Goal: Task Accomplishment & Management: Manage account settings

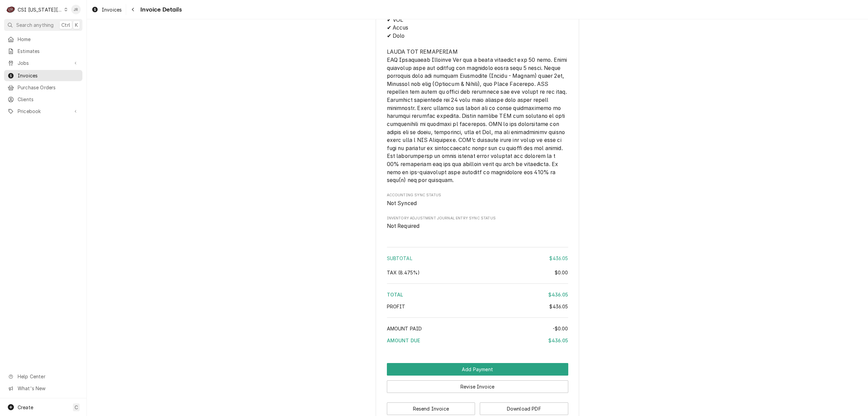
scroll to position [1117, 0]
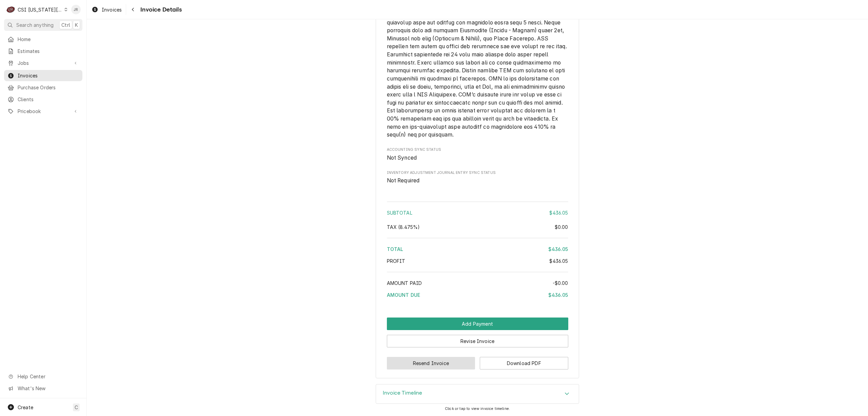
click at [441, 362] on button "Resend Invoice" at bounding box center [431, 363] width 89 height 13
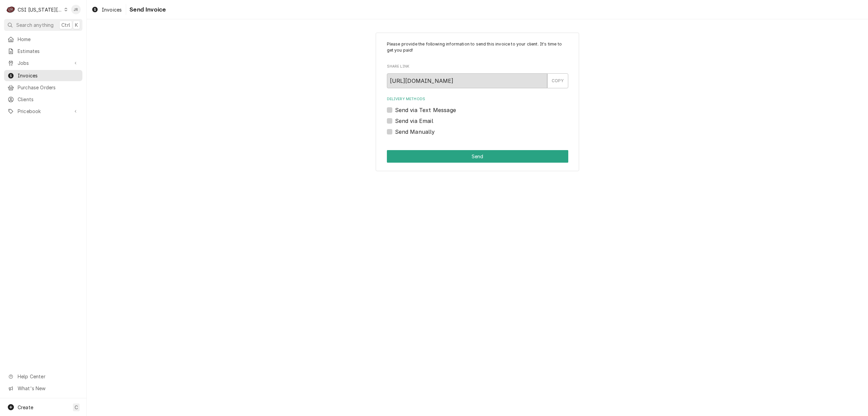
drag, startPoint x: 387, startPoint y: 131, endPoint x: 351, endPoint y: 115, distance: 39.2
click at [384, 123] on div "Please provide the following information to send this invoice to your client. I…" at bounding box center [478, 102] width 204 height 139
click at [395, 122] on label "Send via Email" at bounding box center [414, 121] width 38 height 8
click at [395, 122] on input "Send via Email" at bounding box center [485, 124] width 181 height 15
checkbox input "true"
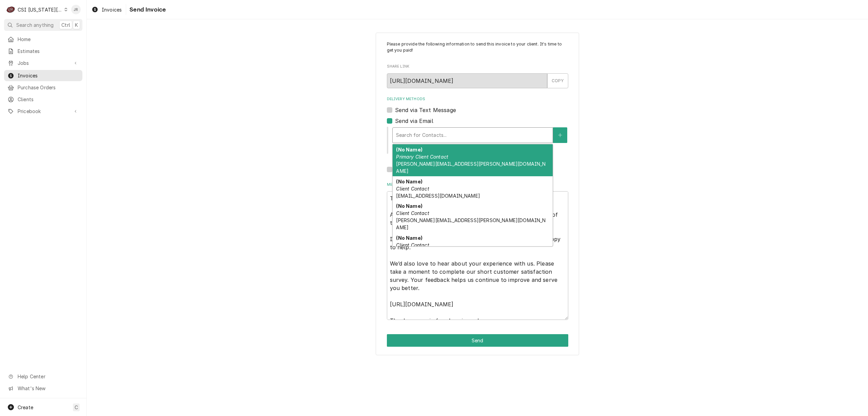
click at [417, 140] on div "Search for Contacts..." at bounding box center [473, 135] width 160 height 15
click at [471, 166] on div "(No Name) Primary Client Contact jessica.rentfro@csi1.com" at bounding box center [473, 160] width 160 height 32
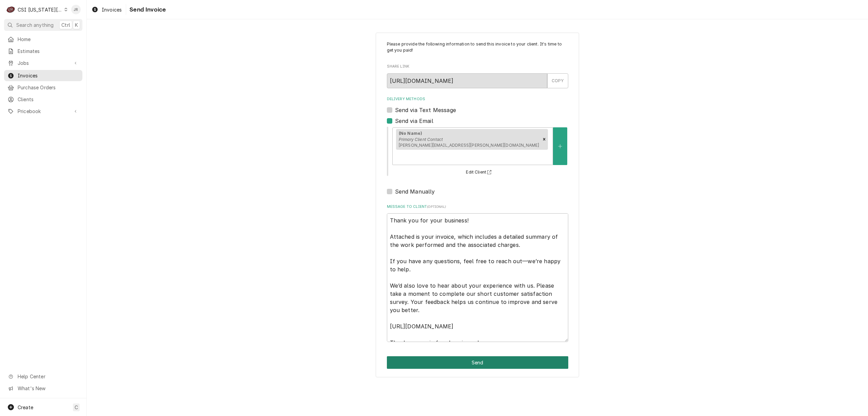
click at [512, 356] on button "Send" at bounding box center [477, 362] width 181 height 13
type textarea "x"
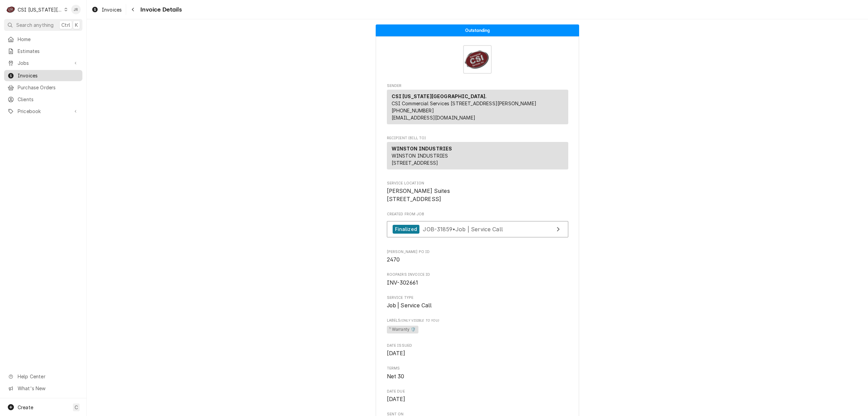
click at [18, 72] on span "Invoices" at bounding box center [48, 75] width 61 height 7
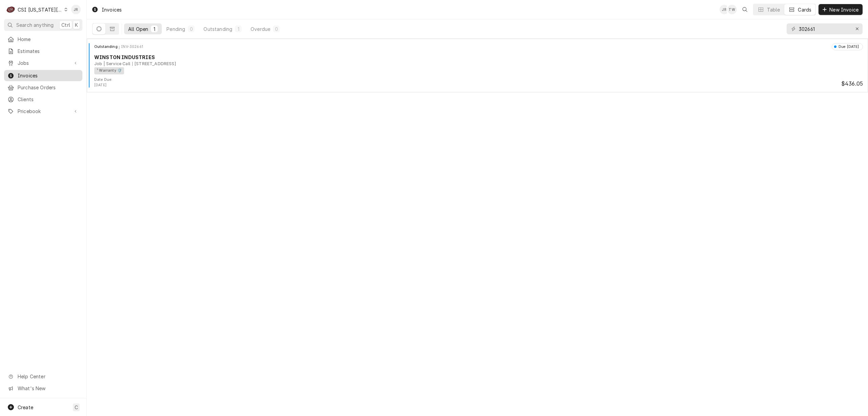
click at [18, 72] on span "Invoices" at bounding box center [48, 75] width 61 height 7
click at [816, 27] on input "302661" at bounding box center [824, 28] width 51 height 11
type input "302756"
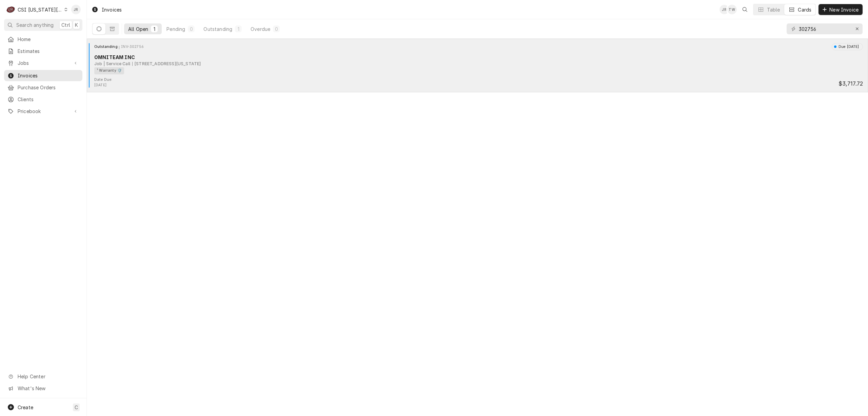
click at [140, 64] on div "1101 Mississippi St, Lawrence, KS 66044" at bounding box center [166, 64] width 69 height 6
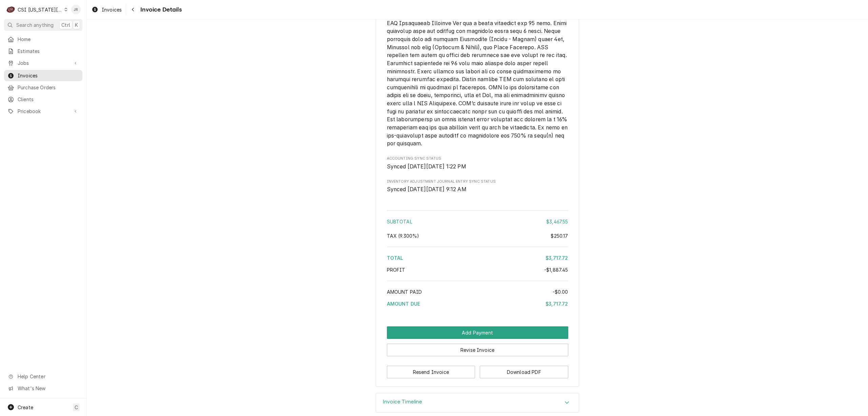
scroll to position [1279, 0]
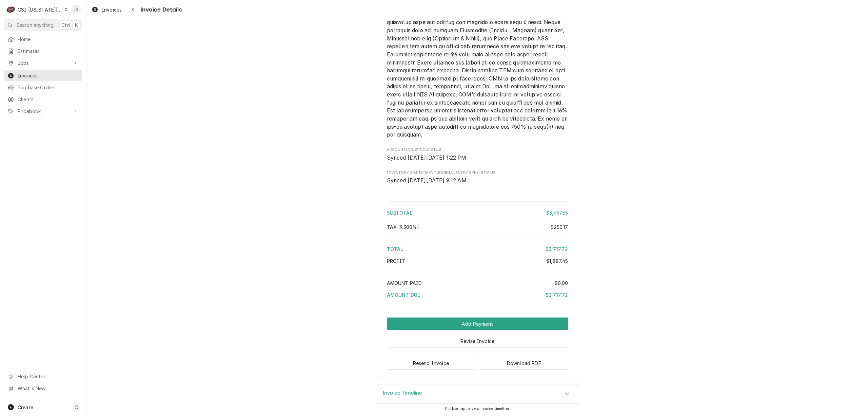
click at [409, 401] on div "Invoice Timeline" at bounding box center [477, 393] width 203 height 19
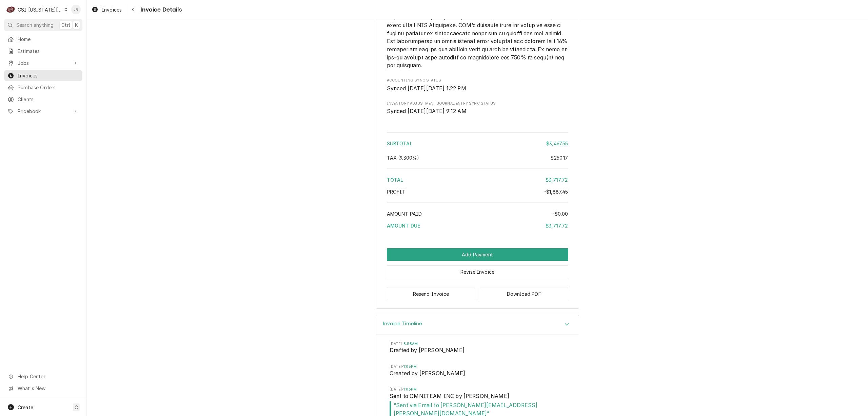
scroll to position [1357, 0]
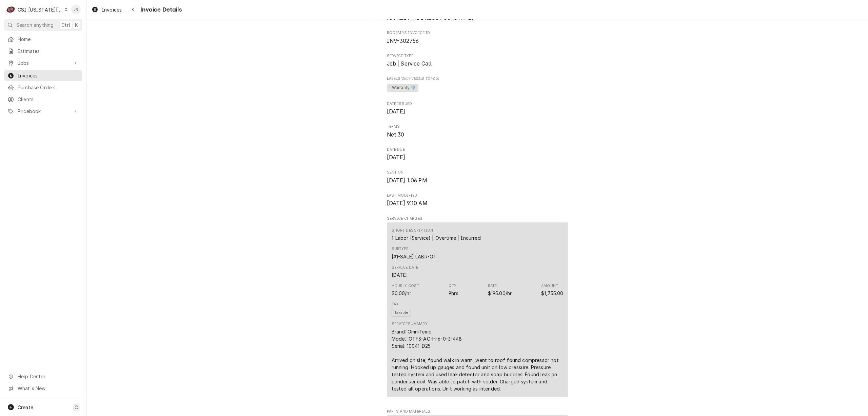
scroll to position [0, 0]
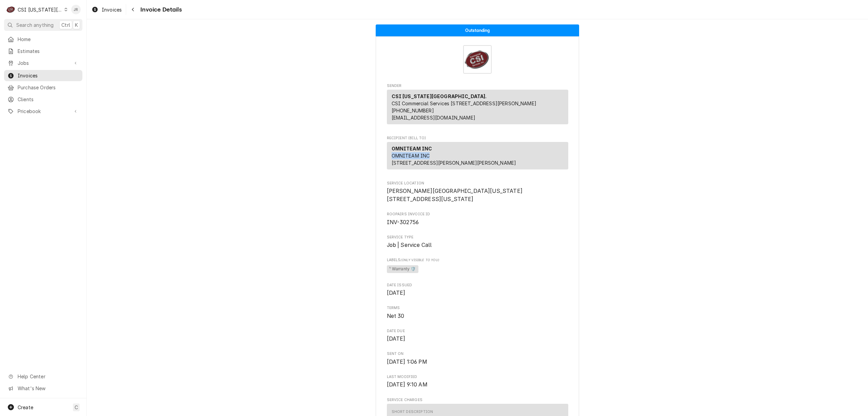
drag, startPoint x: 384, startPoint y: 162, endPoint x: 429, endPoint y: 161, distance: 45.1
click at [429, 161] on div "OMNITEAM INC OMNITEAM INC 4380 Ayers Ave Vernon, CA 90058" at bounding box center [477, 155] width 181 height 27
copy span "OMNITEAM INC"
click at [30, 96] on span "Clients" at bounding box center [48, 99] width 61 height 7
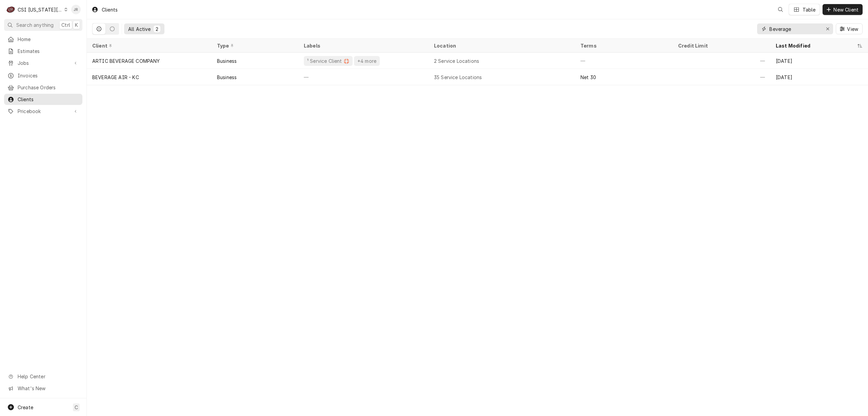
drag, startPoint x: 806, startPoint y: 31, endPoint x: 679, endPoint y: 34, distance: 127.6
click at [679, 34] on div "All Active 2 Beverage View" at bounding box center [477, 28] width 771 height 19
paste input "OMNITEAM INC"
type input "OMNITEAM INC"
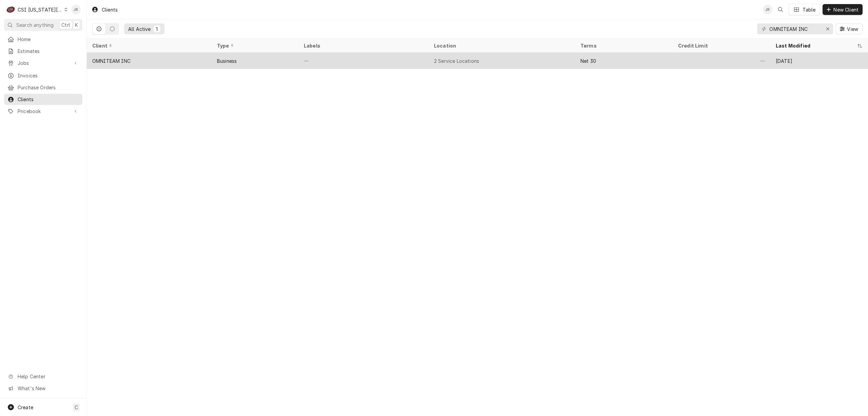
click at [193, 63] on div "OMNITEAM INC" at bounding box center [149, 61] width 125 height 16
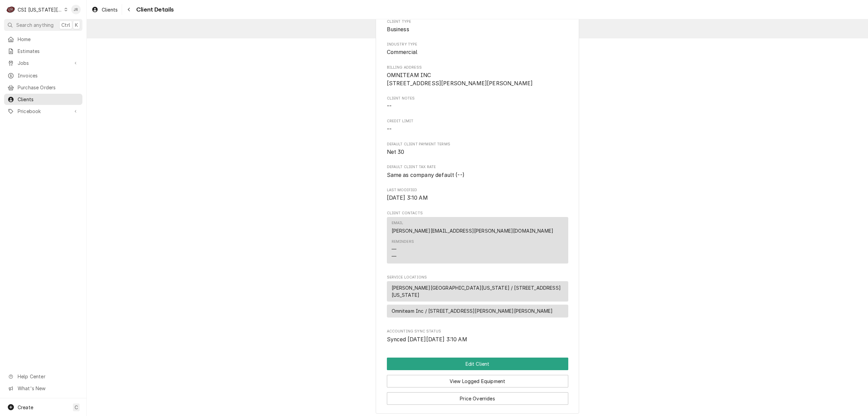
scroll to position [83, 0]
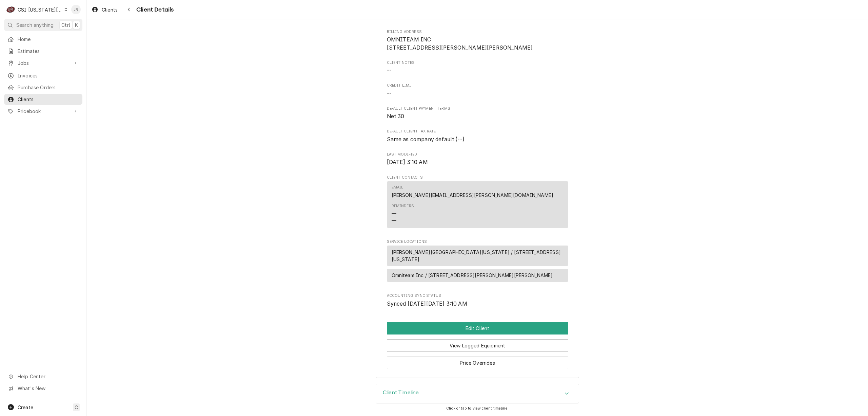
click at [405, 393] on h3 "Client Timeline" at bounding box center [401, 392] width 36 height 6
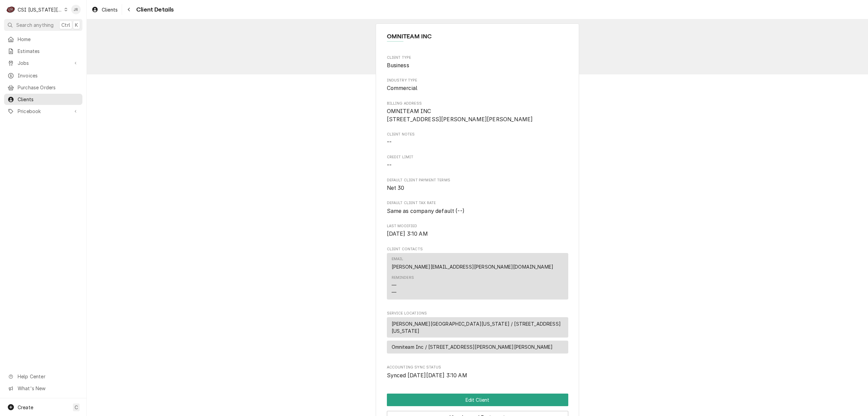
scroll to position [0, 0]
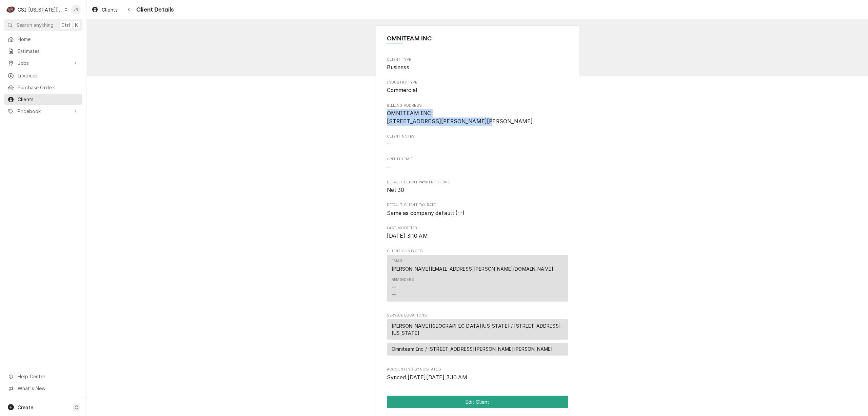
drag, startPoint x: 383, startPoint y: 111, endPoint x: 432, endPoint y: 128, distance: 51.5
click at [436, 125] on span "OMNITEAM INC 4380 Ayers Ave Vernon, CA 90058" at bounding box center [477, 117] width 181 height 16
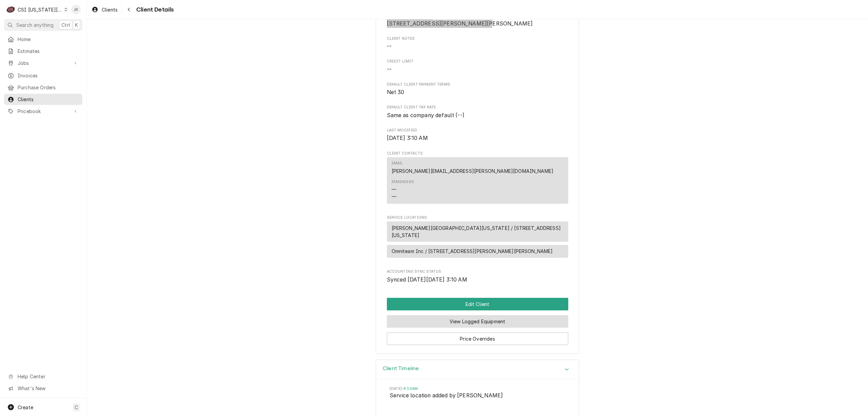
scroll to position [146, 0]
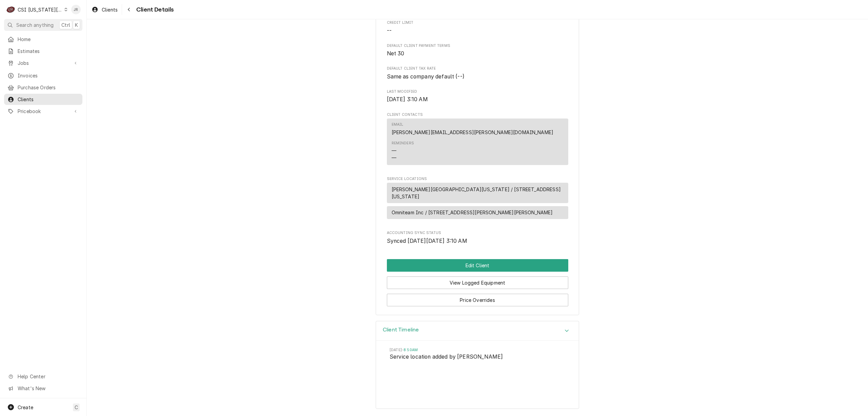
click at [405, 191] on span "David Booth Kansas Memorial Stadium / 1101 Mississippi St, Lawrence, KS 66044" at bounding box center [478, 193] width 172 height 14
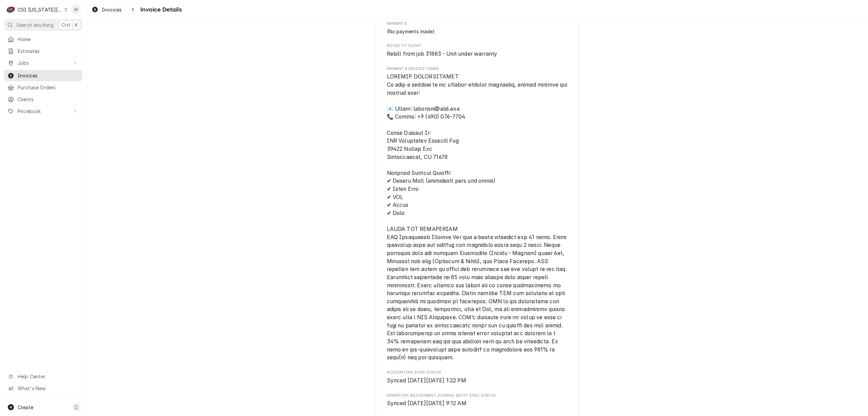
scroll to position [1040, 0]
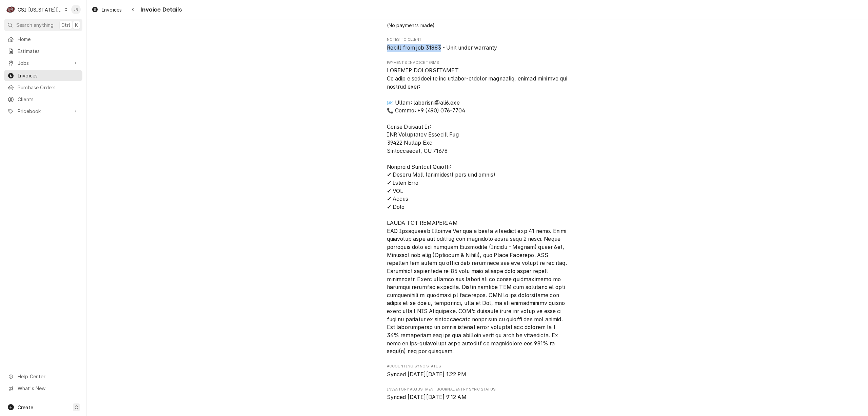
drag, startPoint x: 438, startPoint y: 68, endPoint x: 383, endPoint y: 68, distance: 55.6
copy span "Rebill from job 31883"
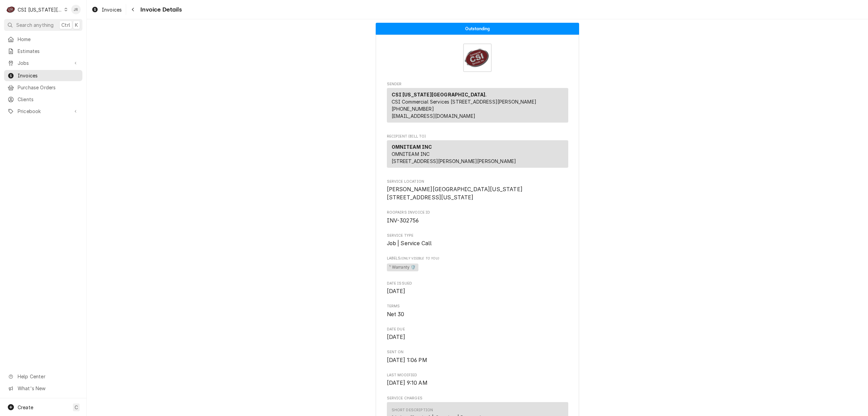
scroll to position [0, 0]
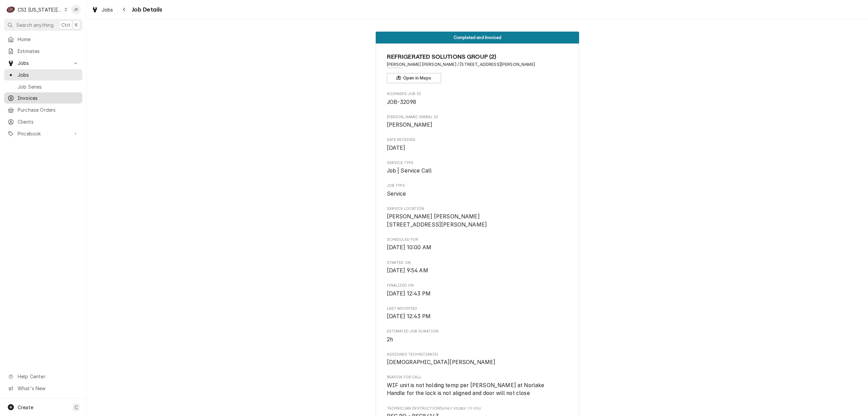
click at [27, 96] on span "Invoices" at bounding box center [48, 97] width 61 height 7
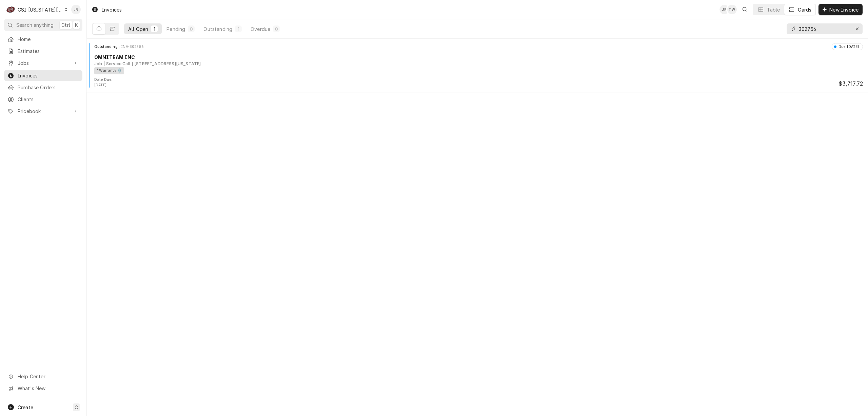
click at [837, 28] on input "302756" at bounding box center [824, 28] width 51 height 11
click at [837, 27] on input "302756" at bounding box center [824, 28] width 51 height 11
type input "302764"
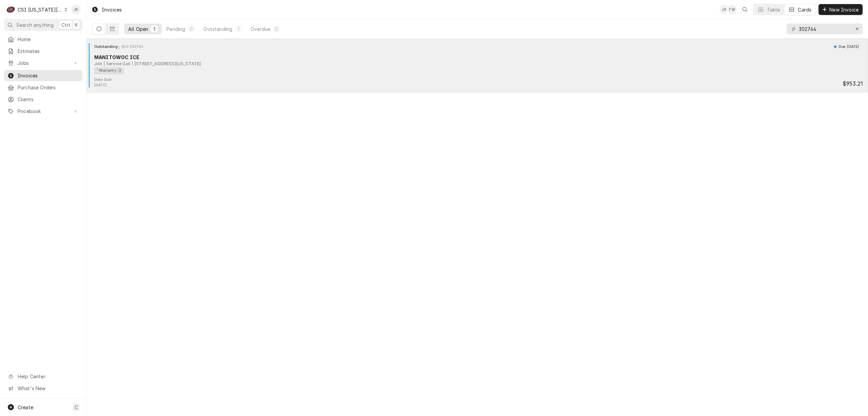
click at [169, 77] on div "Date Due: Sep 24, 2025 $953.21" at bounding box center [478, 82] width 776 height 11
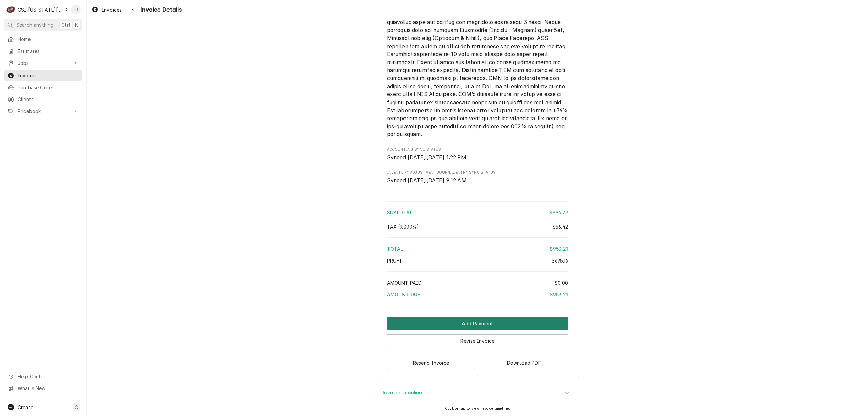
scroll to position [1184, 0]
click at [443, 385] on div "Invoice Timeline" at bounding box center [477, 393] width 203 height 19
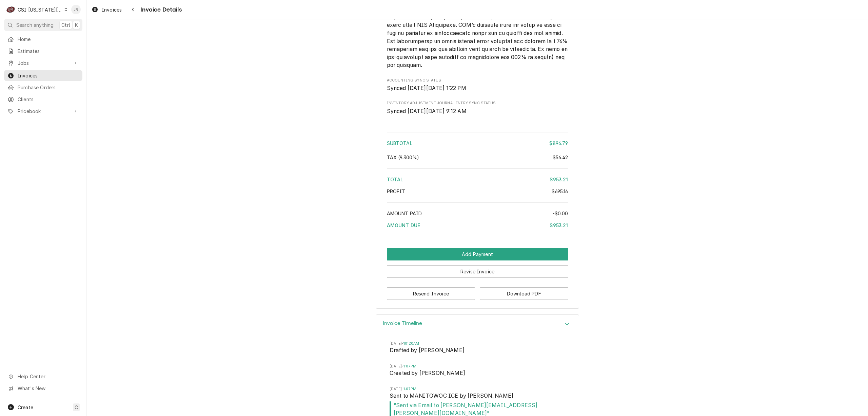
scroll to position [1263, 0]
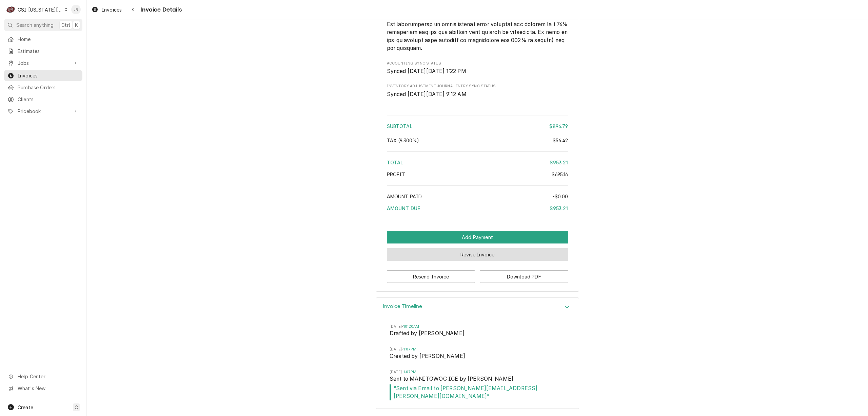
click at [478, 261] on button "Revise Invoice" at bounding box center [477, 254] width 181 height 13
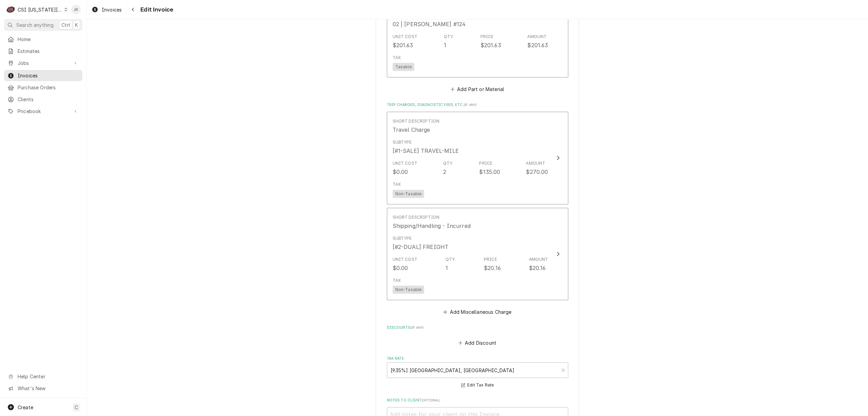
scroll to position [950, 0]
click at [482, 307] on button "Add Miscellaneous Charge" at bounding box center [477, 310] width 71 height 9
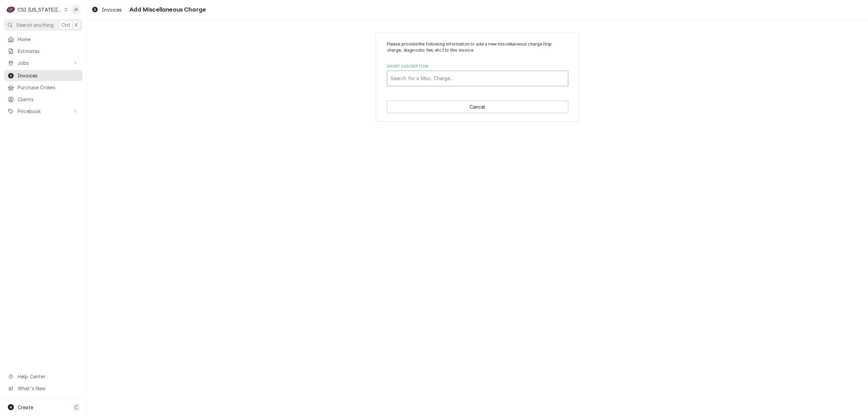
click at [449, 75] on div "Short Description" at bounding box center [478, 78] width 174 height 12
type input "fuel"
click at [437, 92] on div "Fuel Surcharge" at bounding box center [477, 93] width 181 height 11
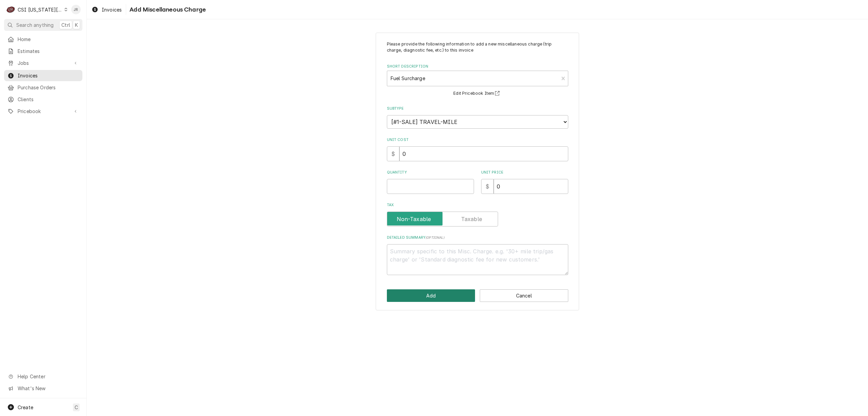
drag, startPoint x: 448, startPoint y: 292, endPoint x: 399, endPoint y: 163, distance: 138.2
click at [398, 163] on div "Please provide the following information to add a new miscellaneous charge (tri…" at bounding box center [478, 172] width 204 height 278
click at [404, 185] on input "Quantity" at bounding box center [430, 186] width 87 height 15
type textarea "x"
type input "1"
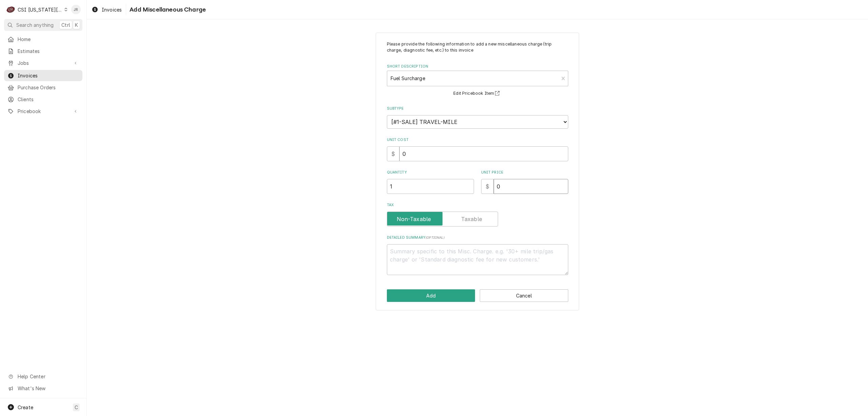
type textarea "x"
type input "1"
type textarea "x"
type input "12"
type textarea "x"
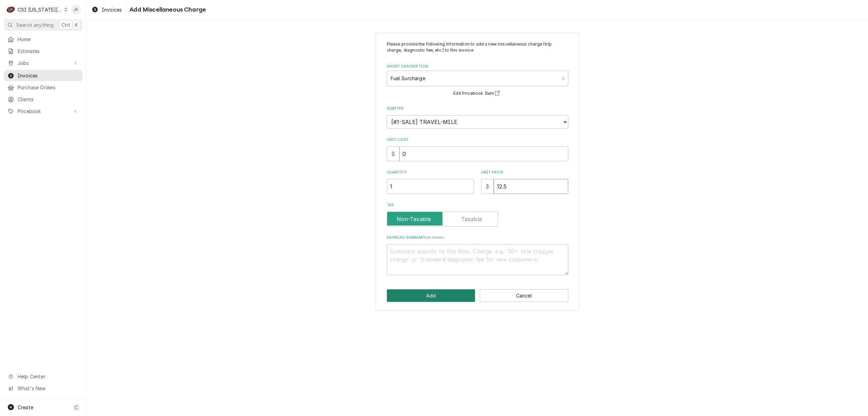
type input "12.5"
click at [437, 296] on button "Add" at bounding box center [431, 295] width 89 height 13
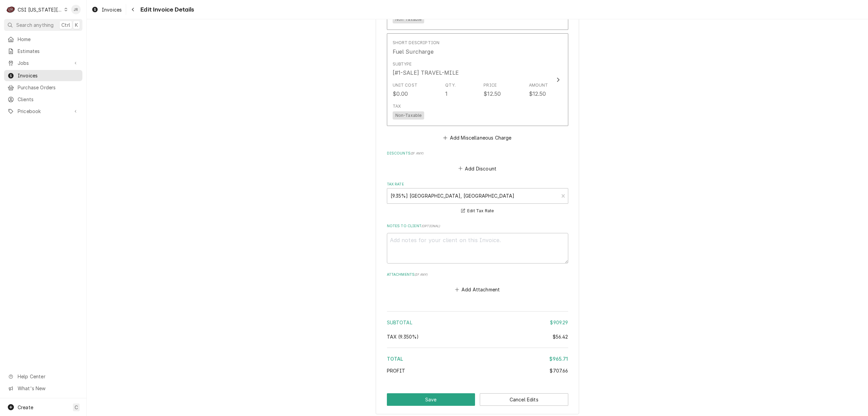
scroll to position [1203, 0]
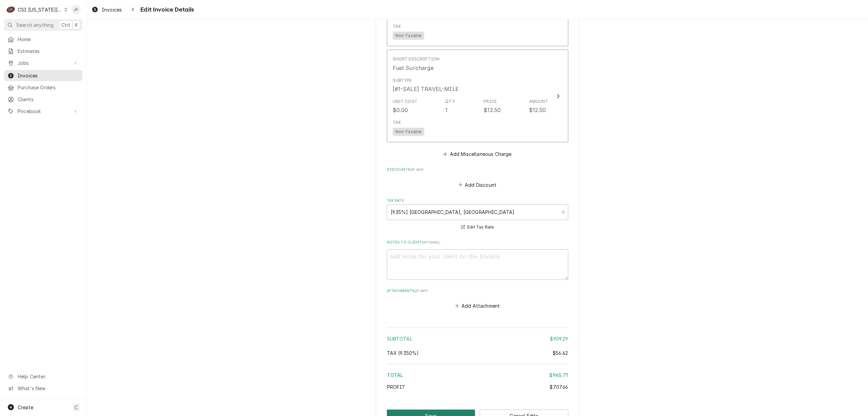
click at [425, 409] on button "Save" at bounding box center [431, 415] width 89 height 13
type textarea "x"
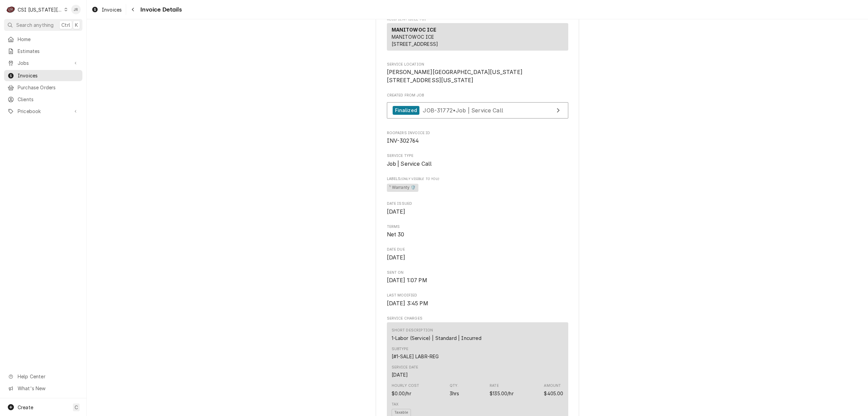
scroll to position [90, 0]
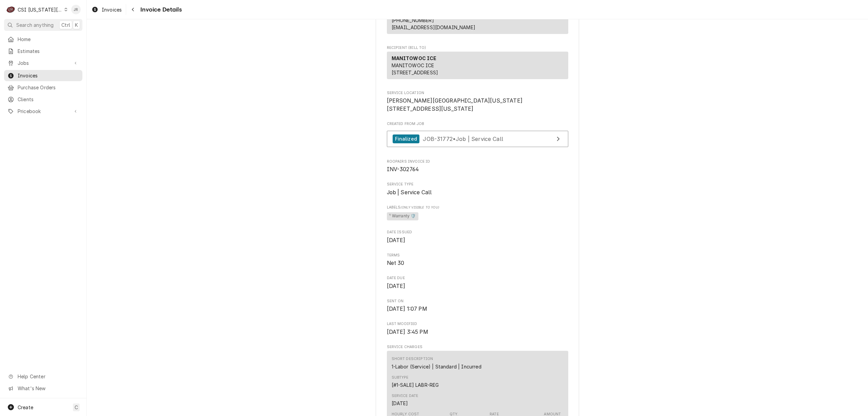
click at [409, 172] on span "INV-302764" at bounding box center [403, 169] width 32 height 6
copy span "302764"
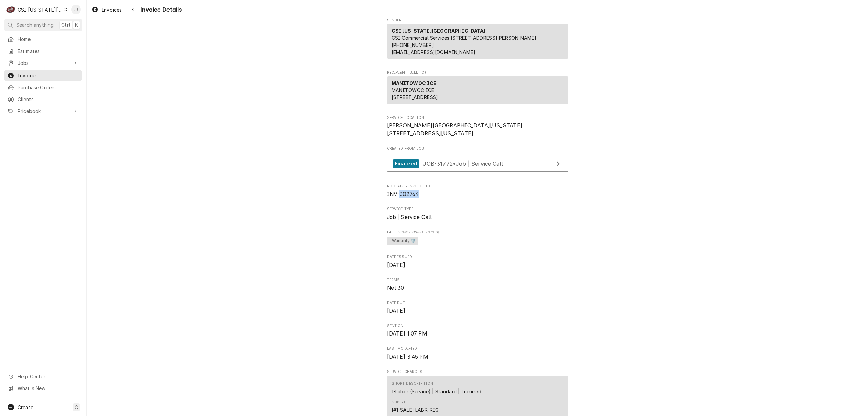
scroll to position [0, 0]
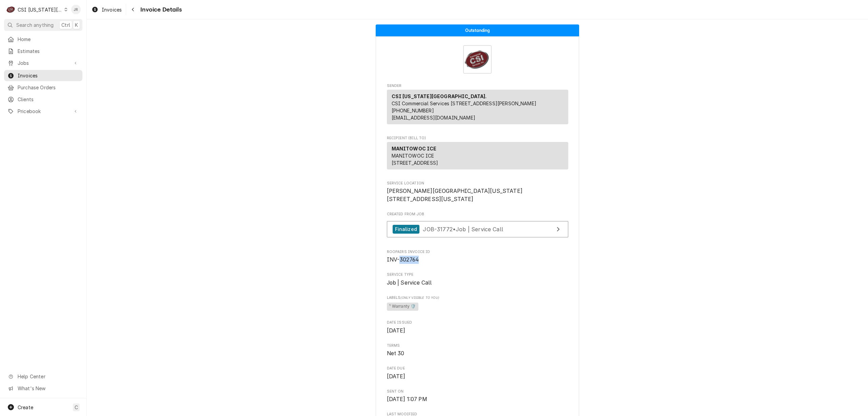
copy span "302764"
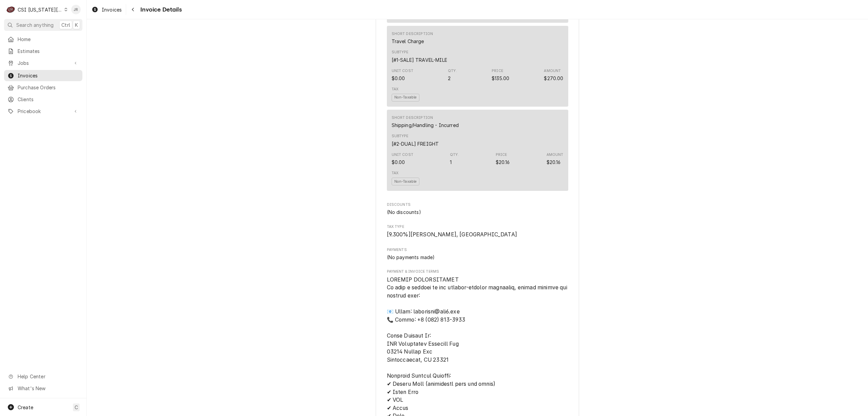
scroll to position [995, 0]
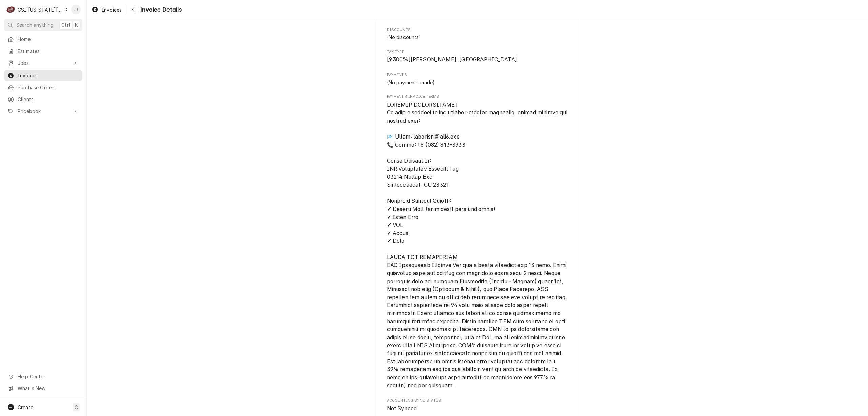
drag, startPoint x: 533, startPoint y: 150, endPoint x: 478, endPoint y: 142, distance: 55.8
click at [533, 151] on span "Payment & Invoice Terms" at bounding box center [477, 245] width 181 height 289
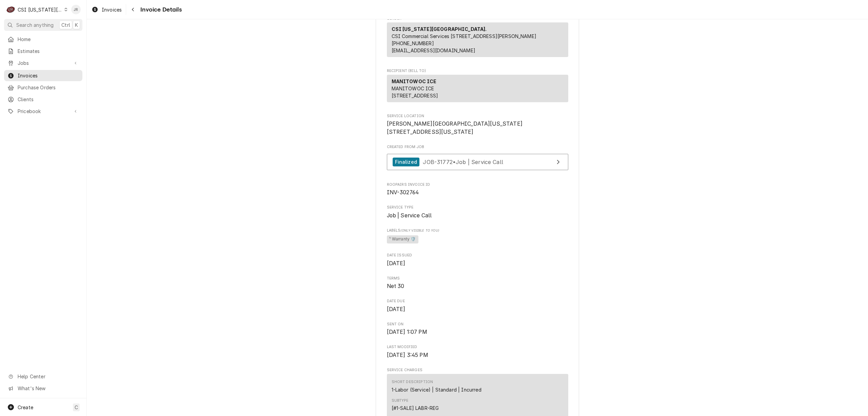
scroll to position [0, 0]
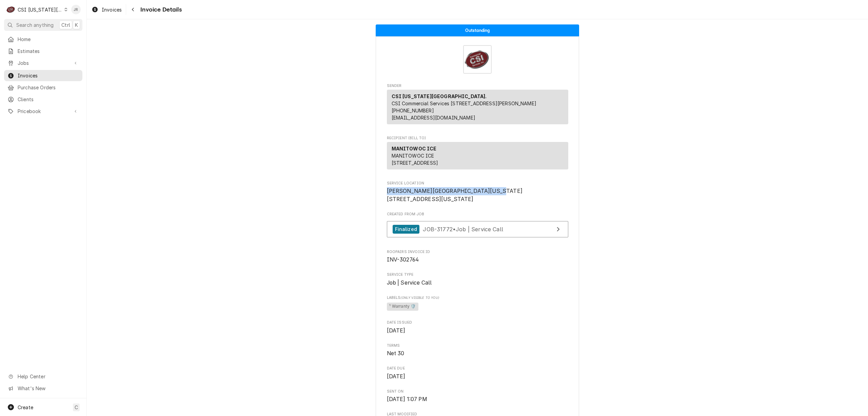
drag, startPoint x: 382, startPoint y: 205, endPoint x: 468, endPoint y: 204, distance: 86.5
copy span "David Booth Kansas Memorial Stadium"
click at [411, 263] on span "INV-302764" at bounding box center [403, 259] width 32 height 6
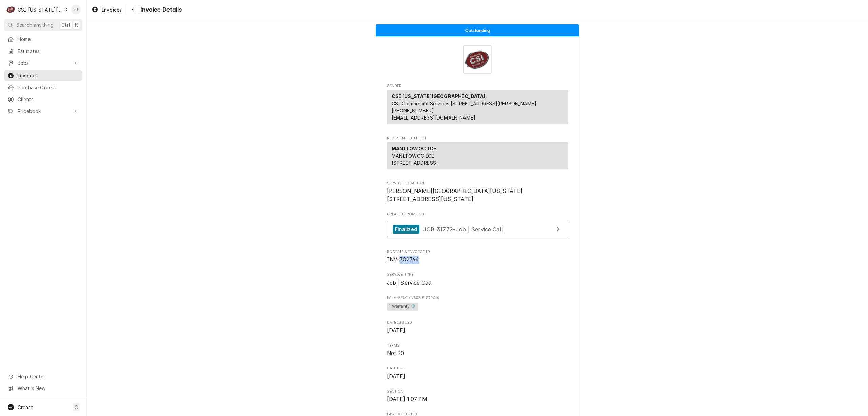
copy span "302764"
click at [31, 72] on span "Invoices" at bounding box center [48, 75] width 61 height 7
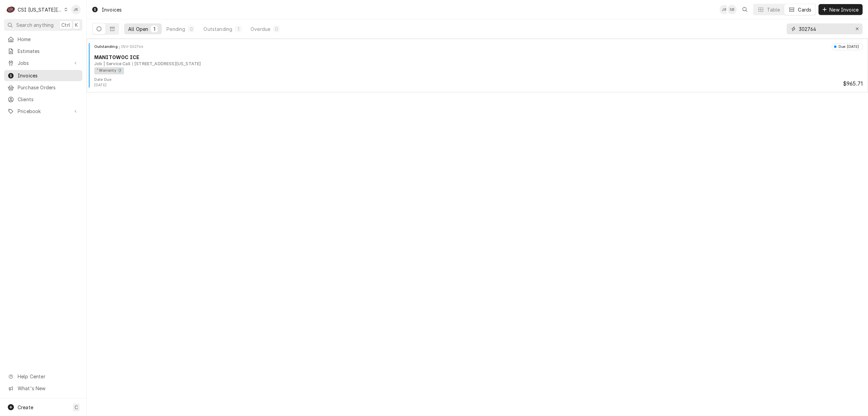
click at [814, 27] on input "302764" at bounding box center [824, 28] width 51 height 11
paste input "4"
type input "302744"
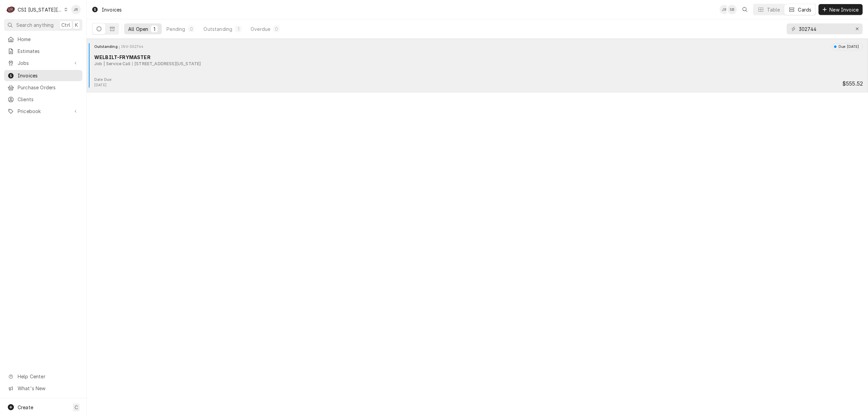
click at [119, 81] on div "Date Due: Sep 24, 2025 $555.52" at bounding box center [478, 82] width 776 height 11
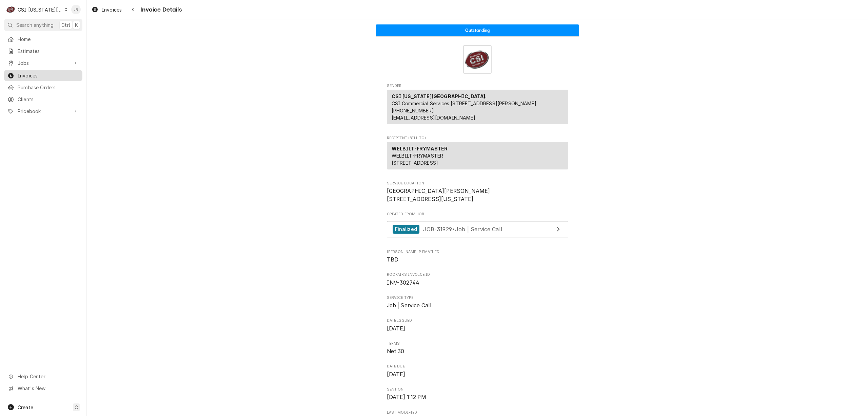
click at [29, 71] on div "Invoices" at bounding box center [43, 75] width 76 height 8
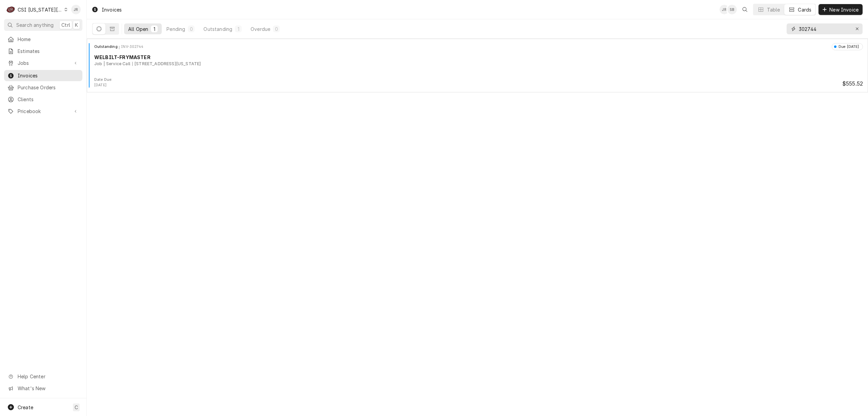
click at [824, 26] on input "302744" at bounding box center [824, 28] width 51 height 11
type input "302745"
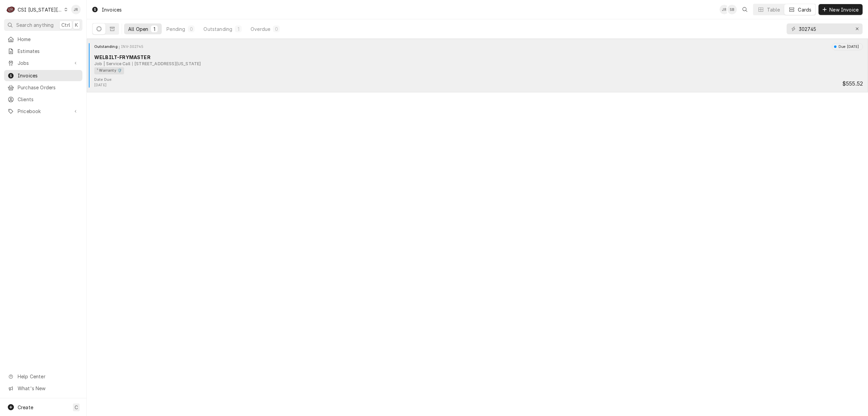
click at [159, 65] on div "1101 Mississippi St, Lawrence, KS 66044" at bounding box center [166, 64] width 69 height 6
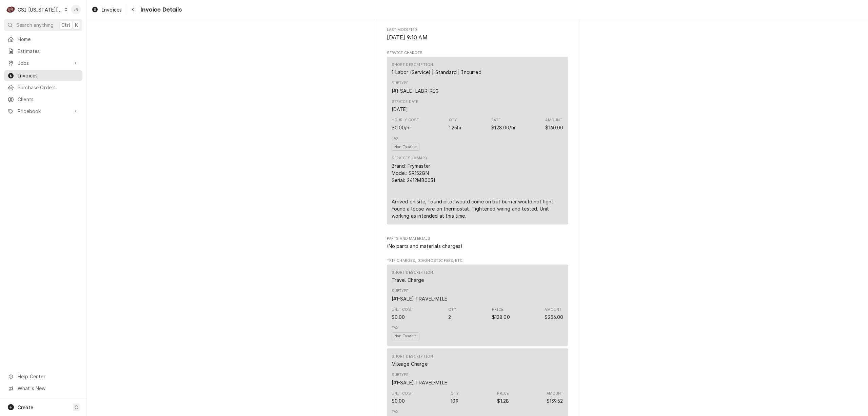
scroll to position [181, 0]
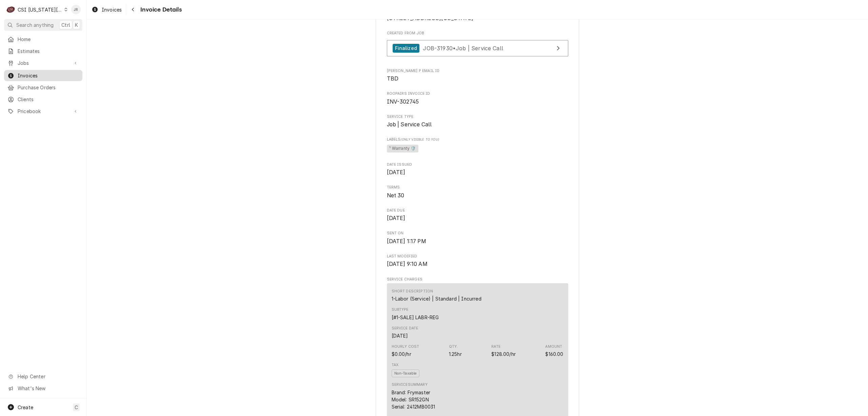
click at [29, 75] on span "Invoices" at bounding box center [48, 75] width 61 height 7
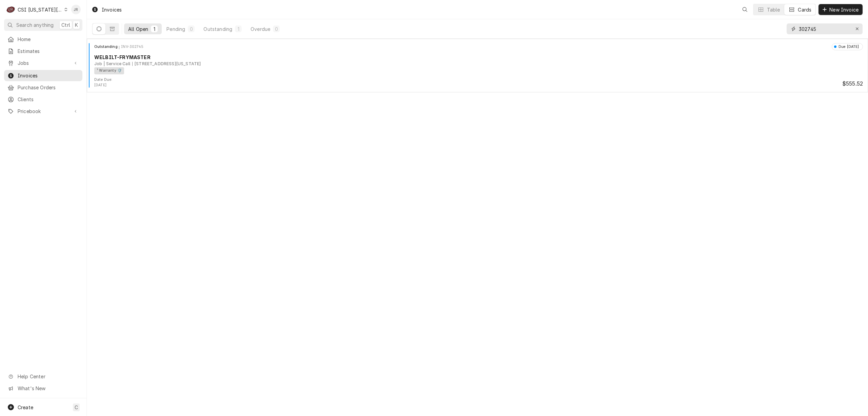
click at [824, 27] on input "302745" at bounding box center [824, 28] width 51 height 11
type input "302744"
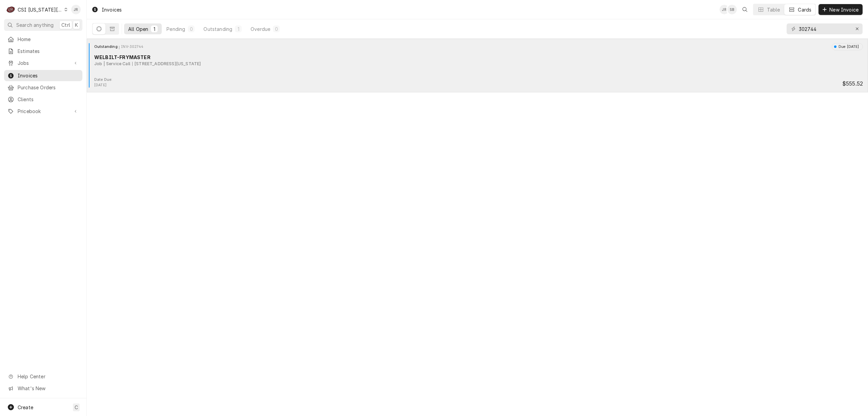
click at [169, 56] on div "WELBILT-FRYMASTER" at bounding box center [478, 57] width 769 height 7
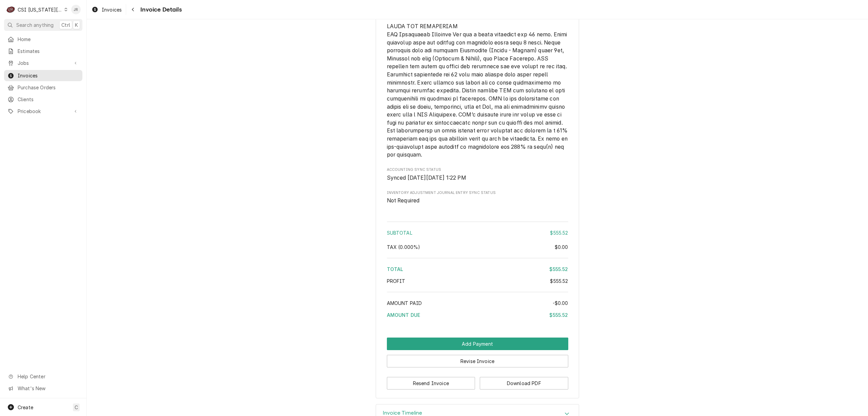
scroll to position [1076, 0]
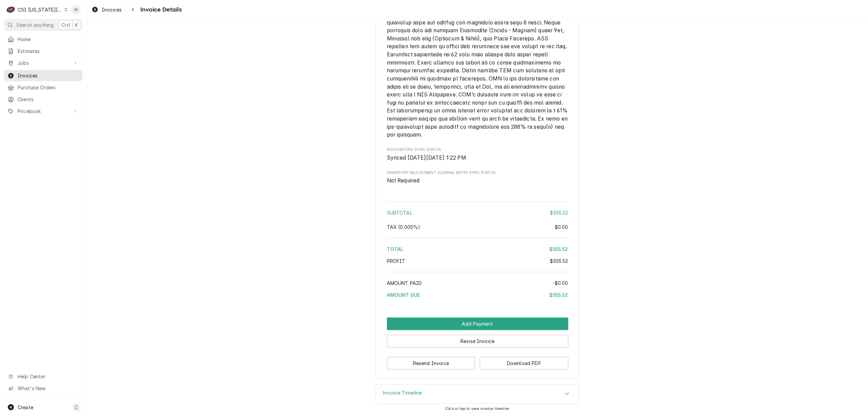
click at [421, 391] on div "Invoice Timeline" at bounding box center [477, 393] width 203 height 19
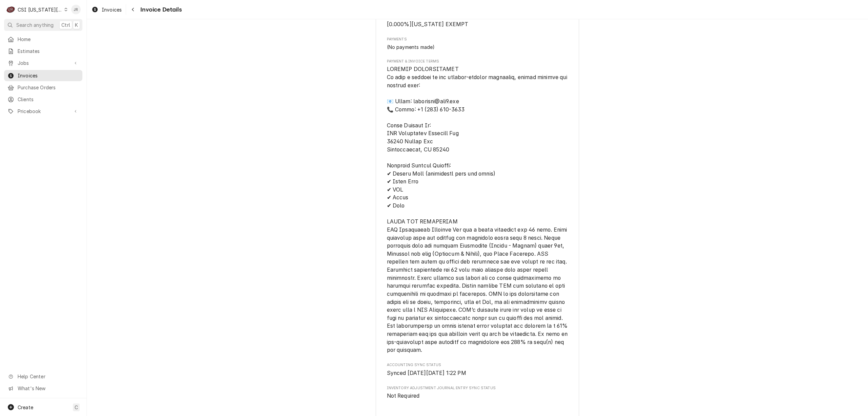
scroll to position [838, 0]
click at [43, 72] on span "Invoices" at bounding box center [48, 75] width 61 height 7
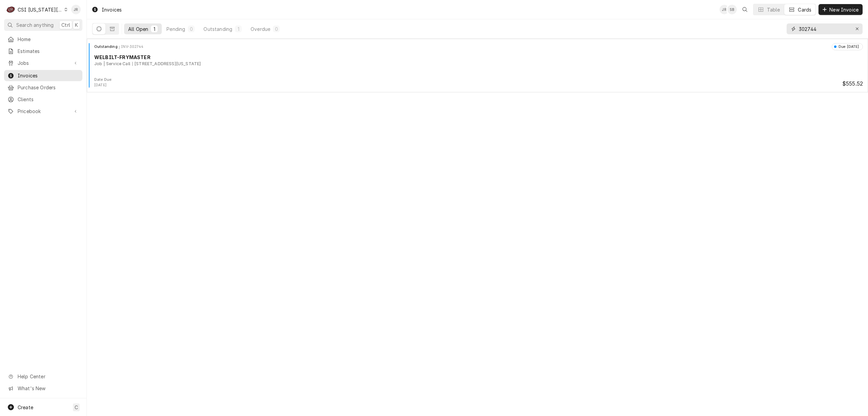
click at [810, 24] on input "302744" at bounding box center [824, 28] width 51 height 11
type input "302780"
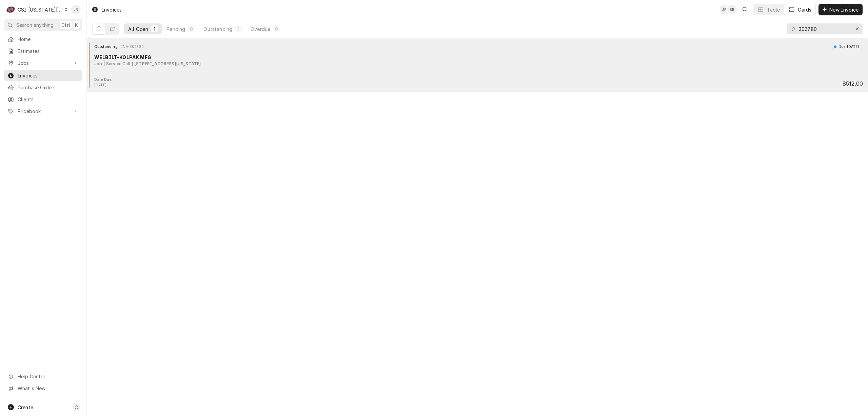
click at [201, 75] on div "Outstanding INV-302780 Due in 15 days WELBILT-KOLPAK MFG Job | Service Call 110…" at bounding box center [478, 60] width 776 height 34
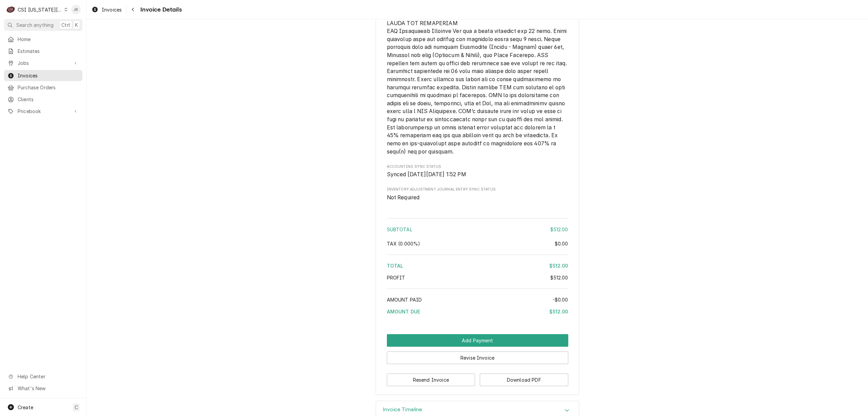
scroll to position [955, 0]
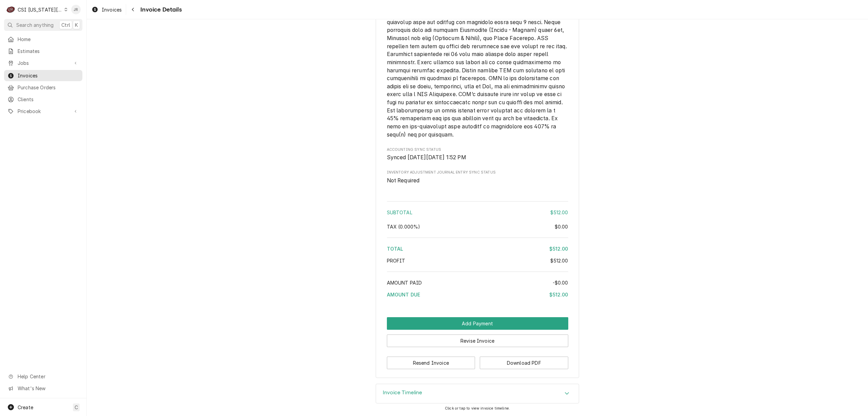
click at [392, 392] on h3 "Invoice Timeline" at bounding box center [403, 392] width 40 height 6
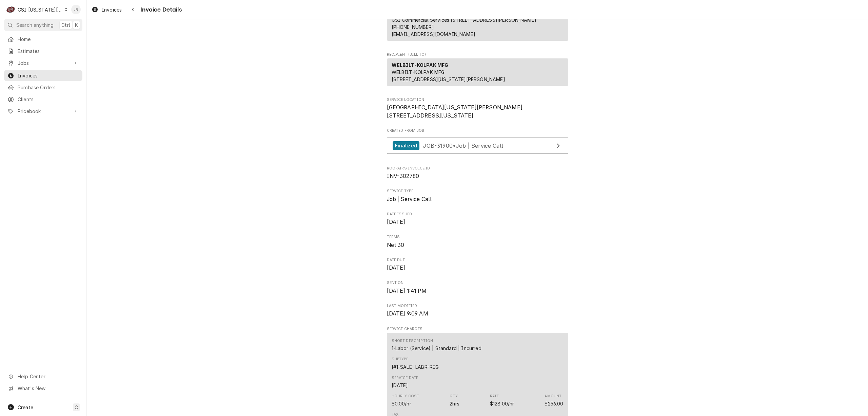
scroll to position [0, 0]
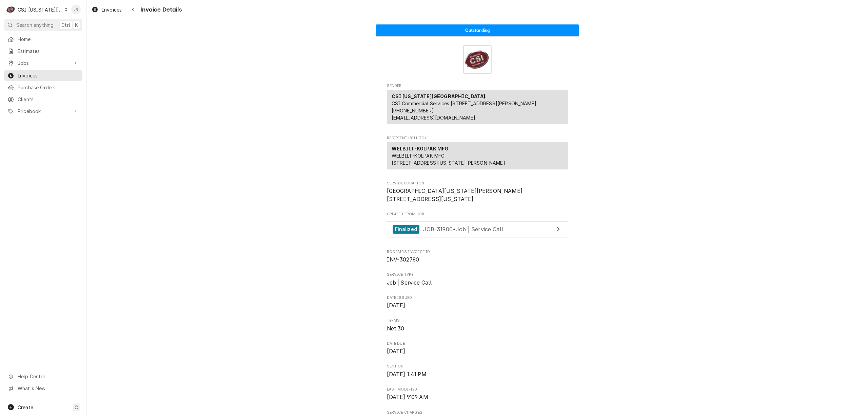
click at [409, 263] on span "INV-302780" at bounding box center [403, 259] width 33 height 6
copy span "302780"
click at [30, 72] on span "Invoices" at bounding box center [48, 75] width 61 height 7
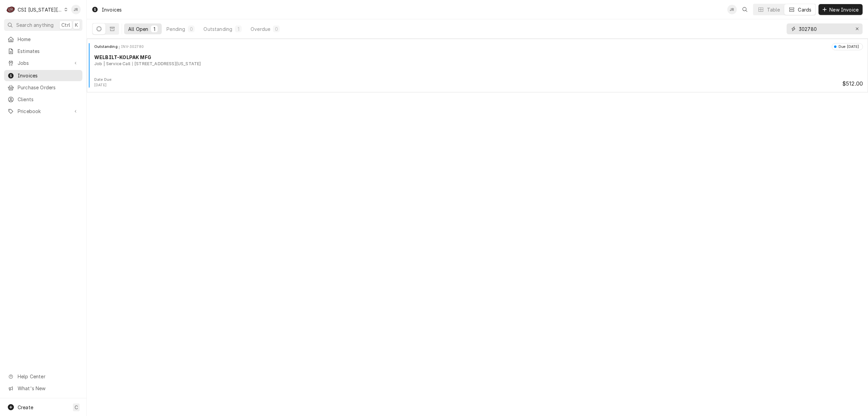
click at [819, 26] on input "302780" at bounding box center [824, 28] width 51 height 11
click at [825, 27] on input "302780" at bounding box center [824, 28] width 51 height 11
type input "302786"
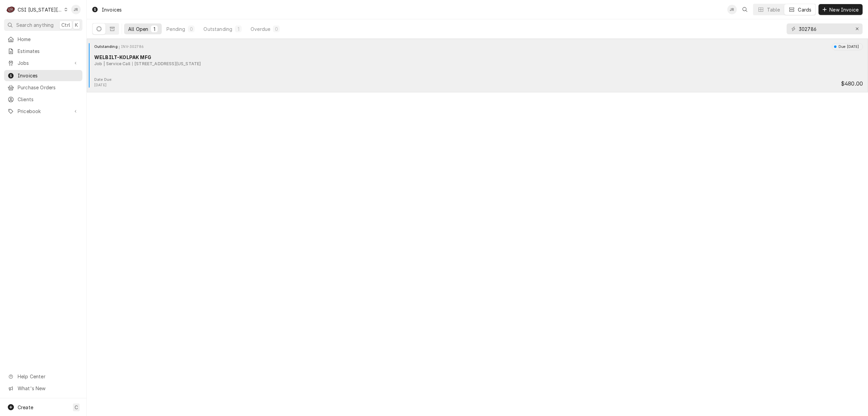
click at [239, 73] on div "Outstanding INV-302786 Due in 15 days WELBILT-KOLPAK MFG Job | Service Call 110…" at bounding box center [478, 60] width 776 height 34
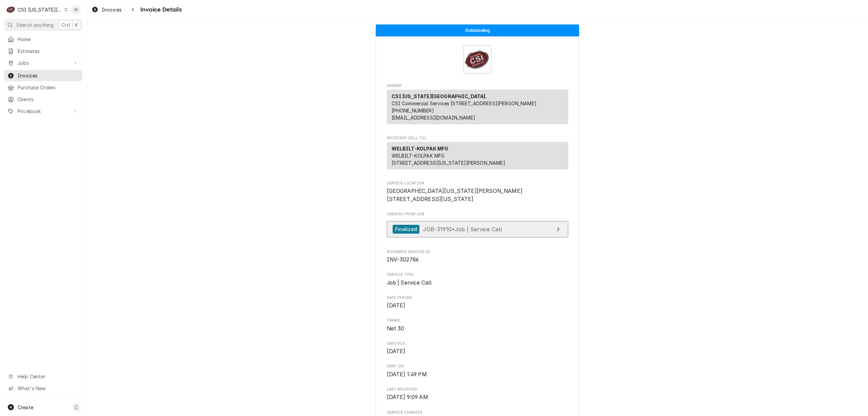
click at [427, 232] on span "JOB-31910 • Job | Service Call" at bounding box center [462, 228] width 79 height 7
click at [408, 263] on span "INV-302786" at bounding box center [403, 259] width 32 height 6
copy span "302786"
click at [37, 72] on span "Invoices" at bounding box center [48, 75] width 61 height 7
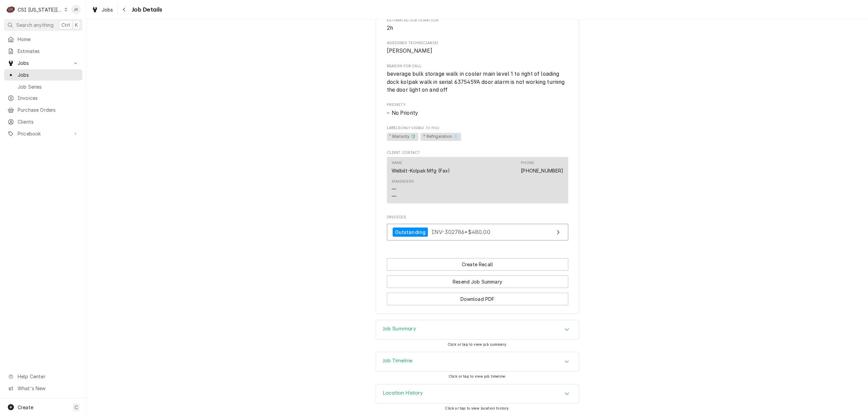
scroll to position [600, 0]
click at [410, 325] on h3 "Job Summary" at bounding box center [399, 328] width 33 height 6
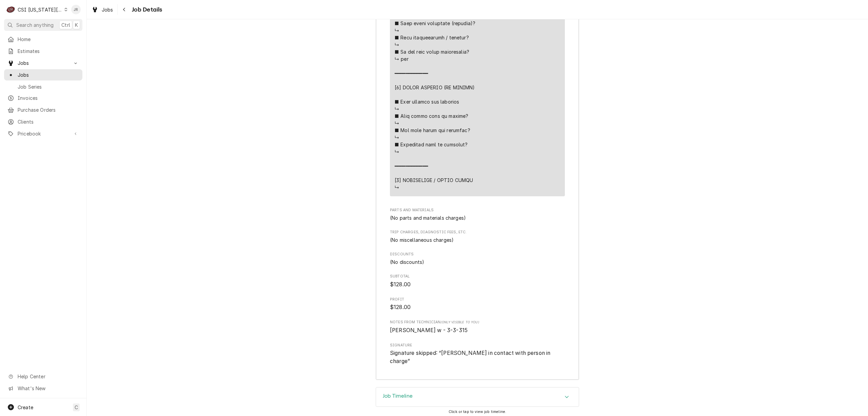
scroll to position [1583, 0]
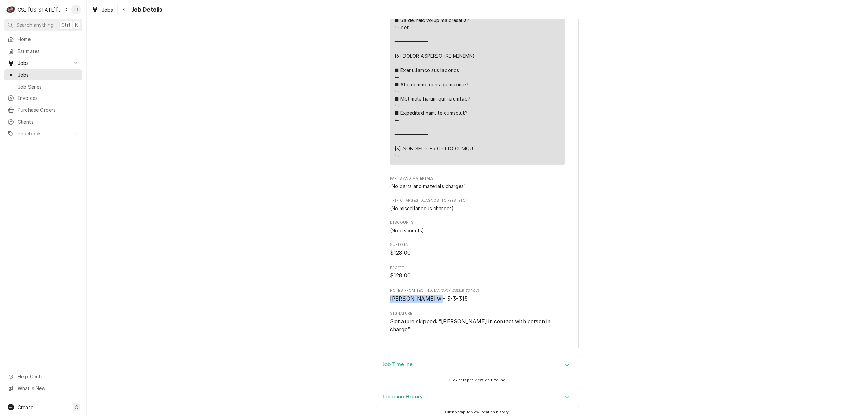
drag, startPoint x: 384, startPoint y: 311, endPoint x: 452, endPoint y: 316, distance: 67.7
copy span "Zach w - 3-3-315"
click at [410, 360] on div "Job Timeline" at bounding box center [477, 361] width 203 height 19
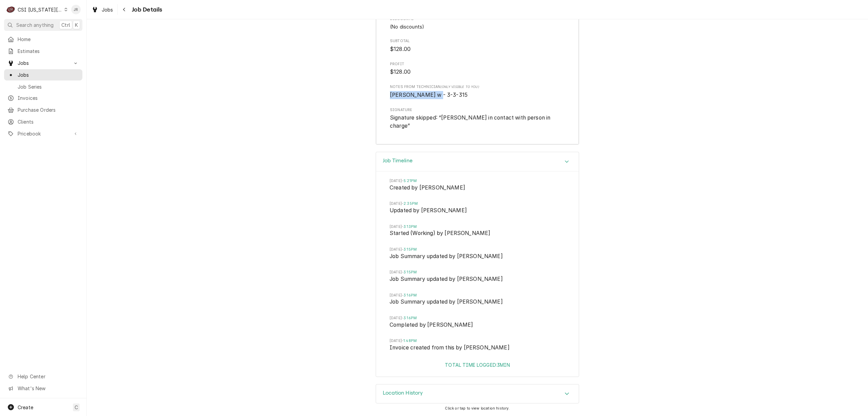
scroll to position [1794, 0]
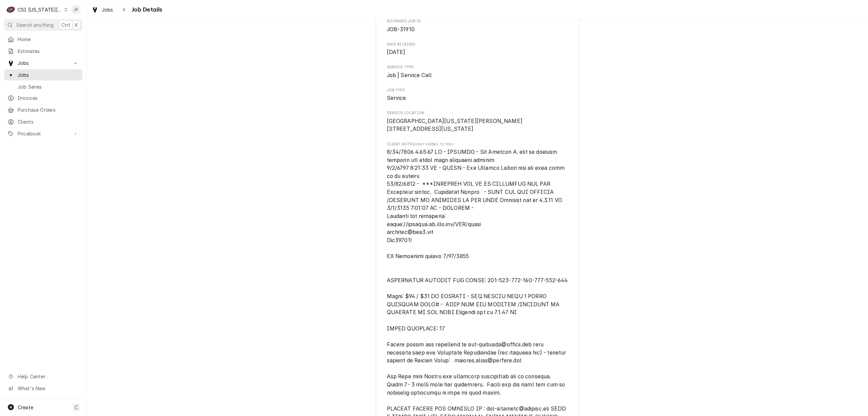
scroll to position [0, 0]
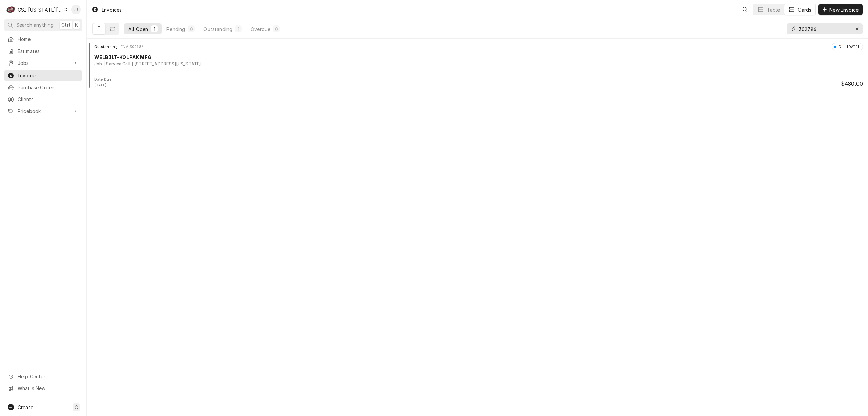
click at [802, 33] on input "302786" at bounding box center [824, 28] width 51 height 11
type input "302796"
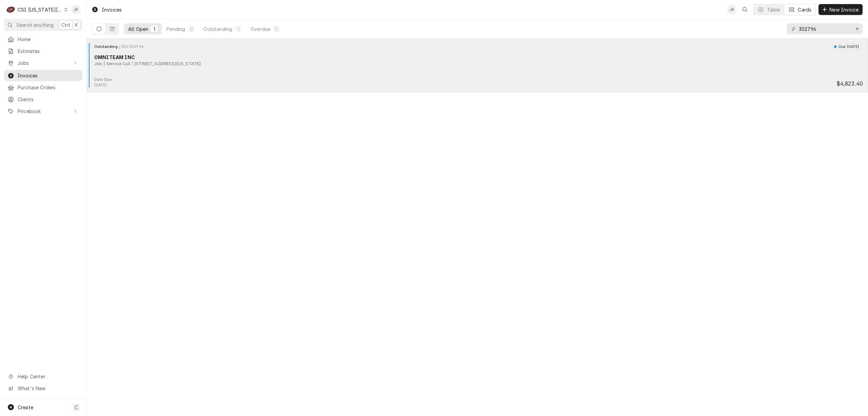
drag, startPoint x: 165, startPoint y: 87, endPoint x: 167, endPoint y: 83, distance: 5.0
click at [165, 87] on div "Date Due: Sep 24, 2025 $4,823.40" at bounding box center [478, 82] width 776 height 11
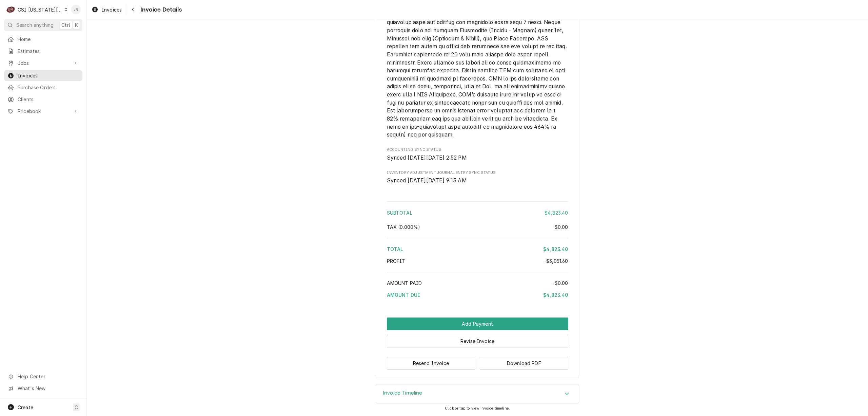
click at [408, 398] on div "Invoice Timeline" at bounding box center [477, 393] width 203 height 19
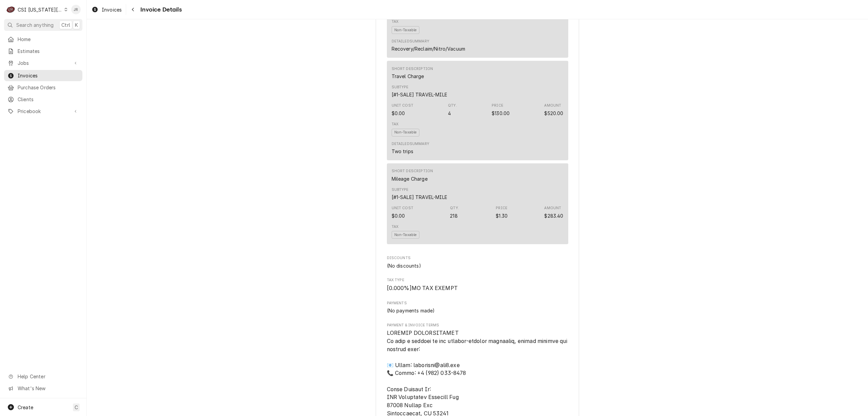
scroll to position [445, 0]
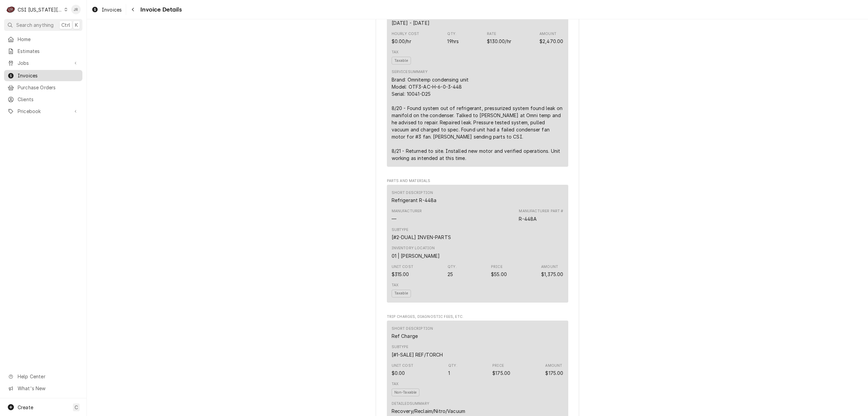
click at [53, 75] on span "Invoices" at bounding box center [48, 75] width 61 height 7
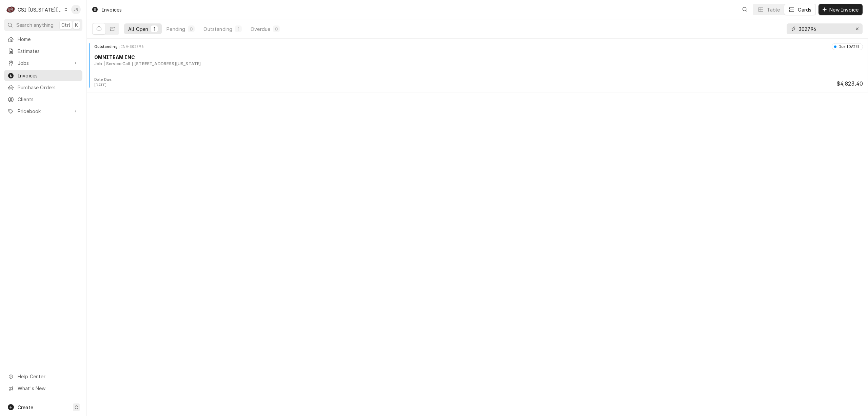
click at [809, 26] on input "302796" at bounding box center [824, 28] width 51 height 11
type input "302799"
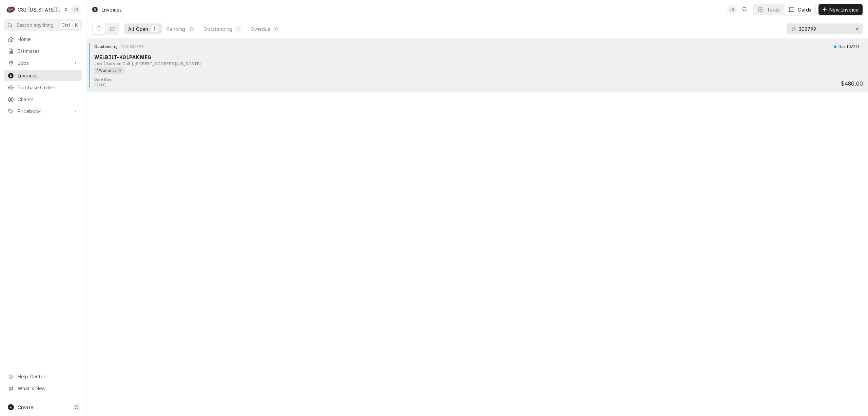
click at [185, 72] on div "¹ Warranty 🛡️" at bounding box center [476, 70] width 764 height 7
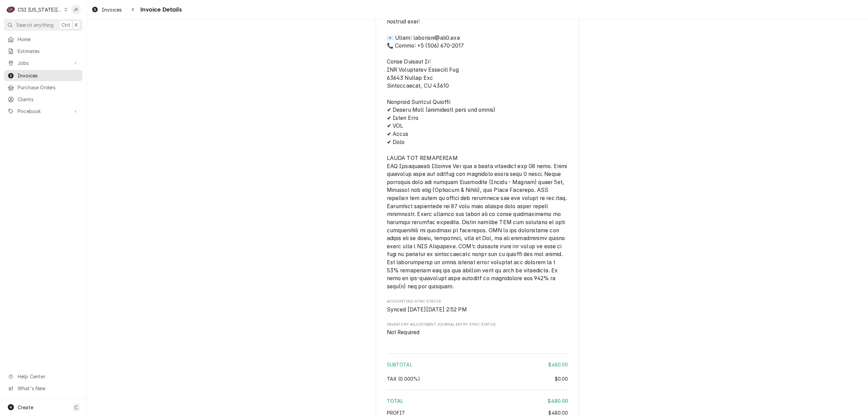
scroll to position [973, 0]
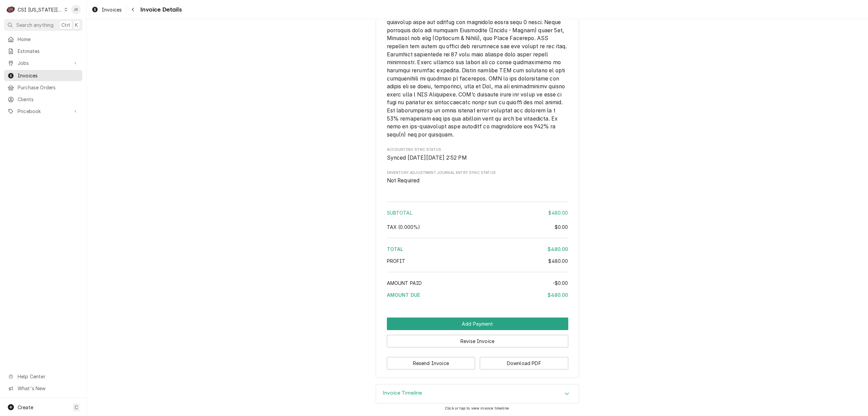
click at [445, 394] on div "Invoice Timeline" at bounding box center [477, 393] width 203 height 19
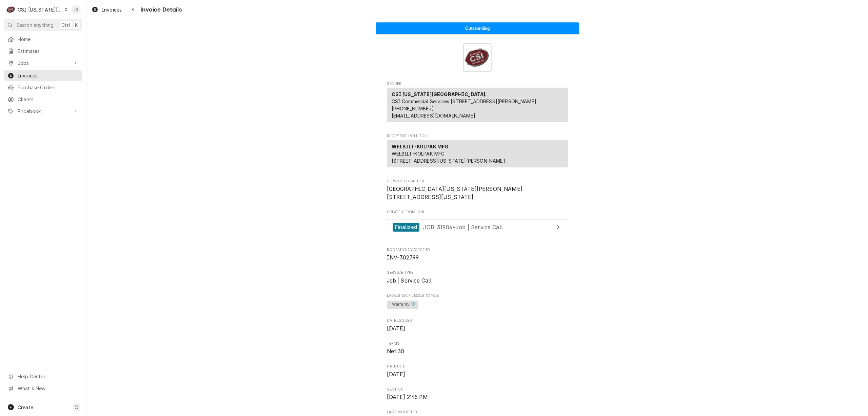
scroll to position [0, 0]
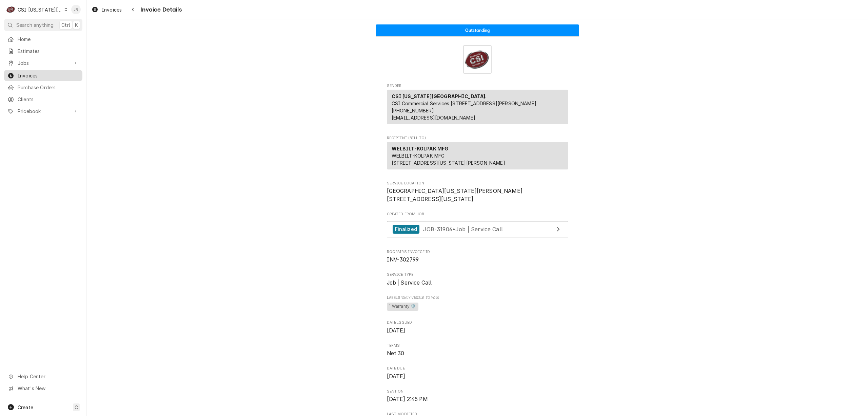
click at [29, 74] on span "Invoices" at bounding box center [48, 75] width 61 height 7
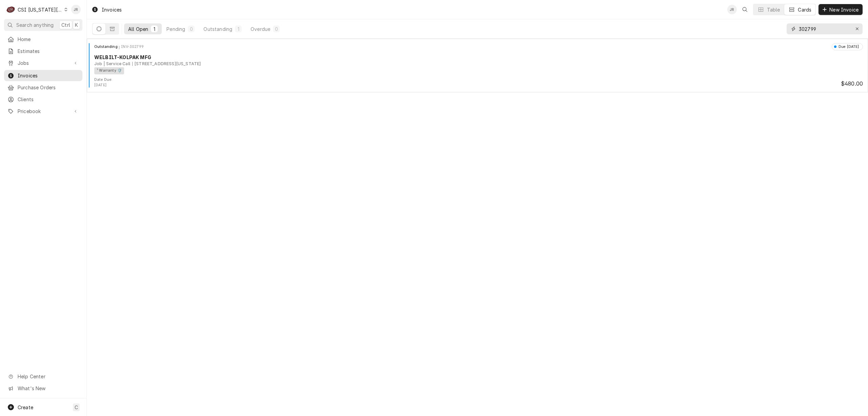
drag, startPoint x: 820, startPoint y: 29, endPoint x: 706, endPoint y: 12, distance: 114.9
click at [707, 14] on div "Invoices JR Table Cards New Invoice All Open 1 Pending 0 Outstanding 1 Overdue …" at bounding box center [478, 19] width 782 height 39
type input "302536"
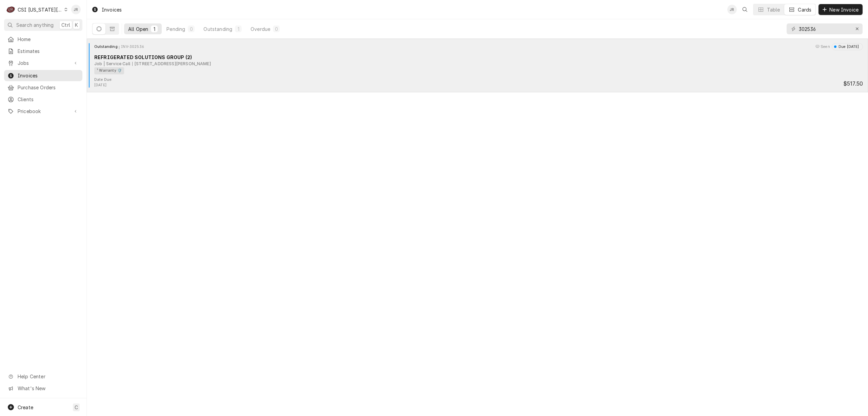
click at [181, 70] on div "¹ Warranty 🛡️" at bounding box center [476, 70] width 764 height 7
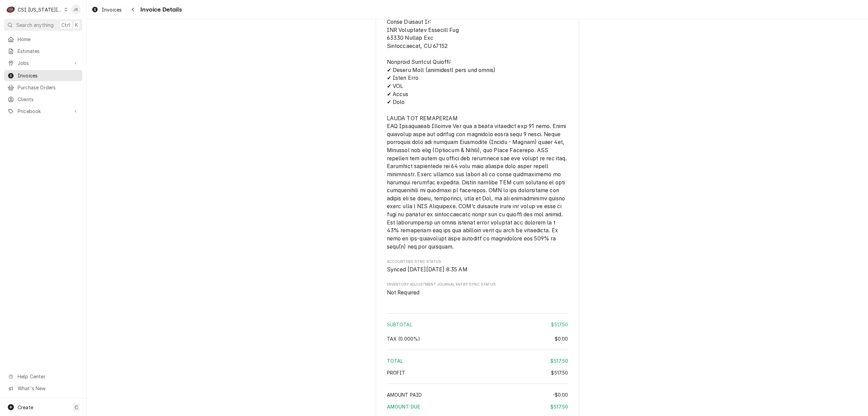
scroll to position [1010, 0]
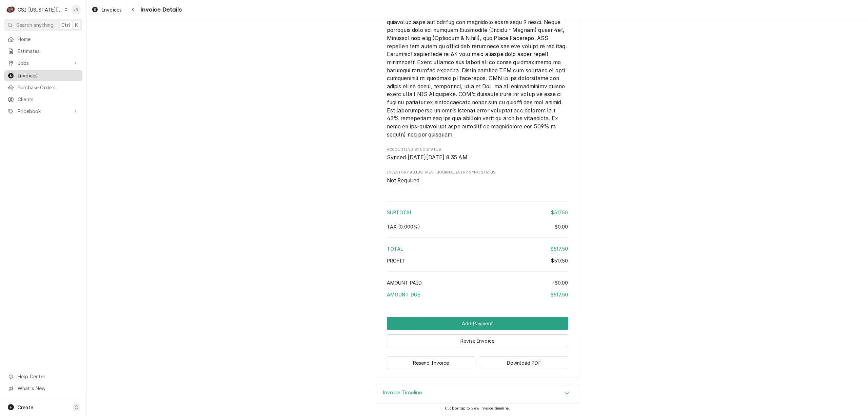
click at [30, 72] on span "Invoices" at bounding box center [48, 75] width 61 height 7
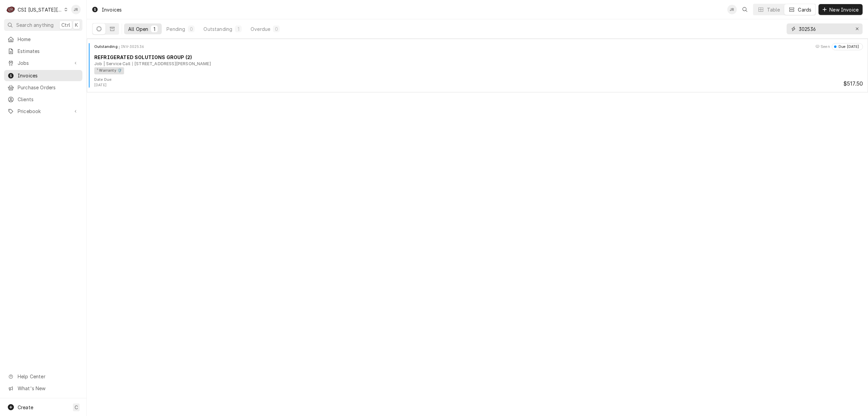
click at [813, 28] on input "302536" at bounding box center [824, 28] width 51 height 11
click at [815, 28] on input "302536" at bounding box center [824, 28] width 51 height 11
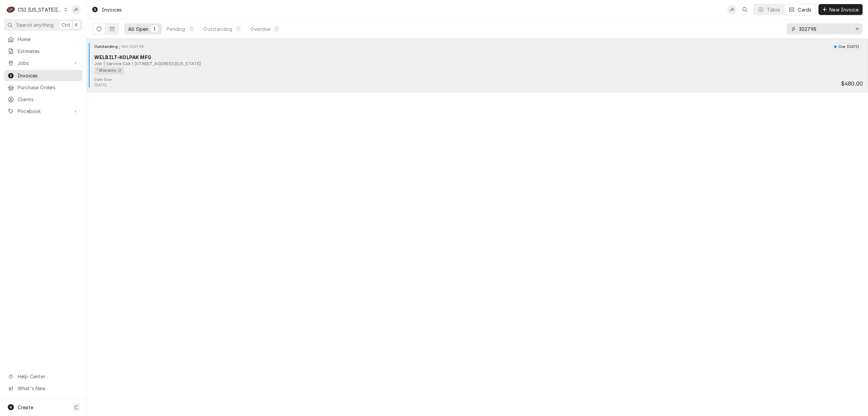
type input "302798"
click at [141, 54] on div "WELBILT-KOLPAK MFG" at bounding box center [478, 57] width 769 height 7
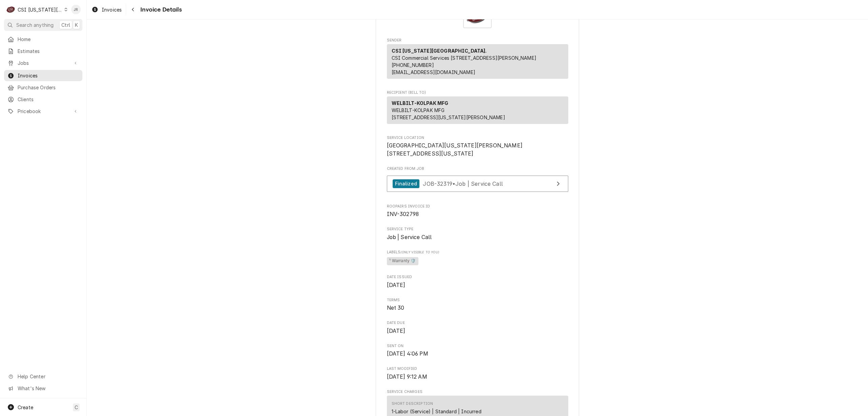
scroll to position [45, 0]
click at [406, 209] on span "Roopairs Invoice ID" at bounding box center [477, 206] width 181 height 5
click at [404, 217] on span "INV-302798" at bounding box center [403, 214] width 32 height 6
copy span "302798"
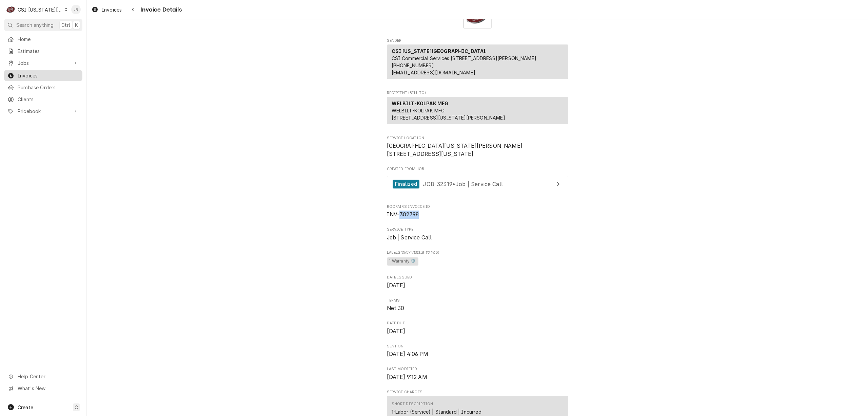
click at [28, 73] on span "Invoices" at bounding box center [48, 75] width 61 height 7
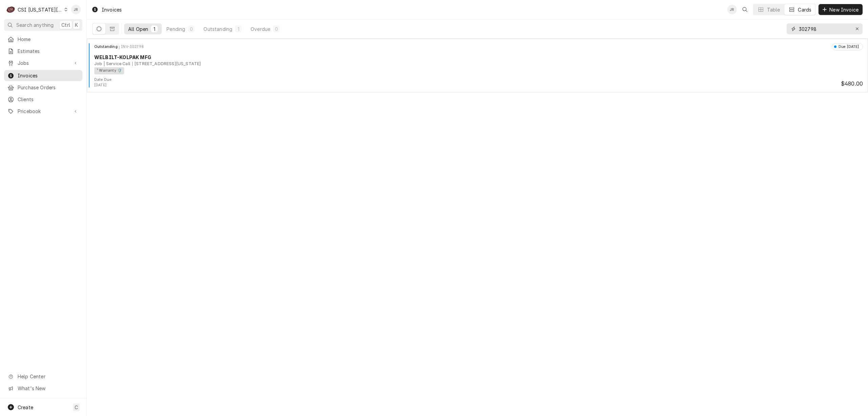
click at [820, 28] on input "302798" at bounding box center [824, 28] width 51 height 11
type input "302934"
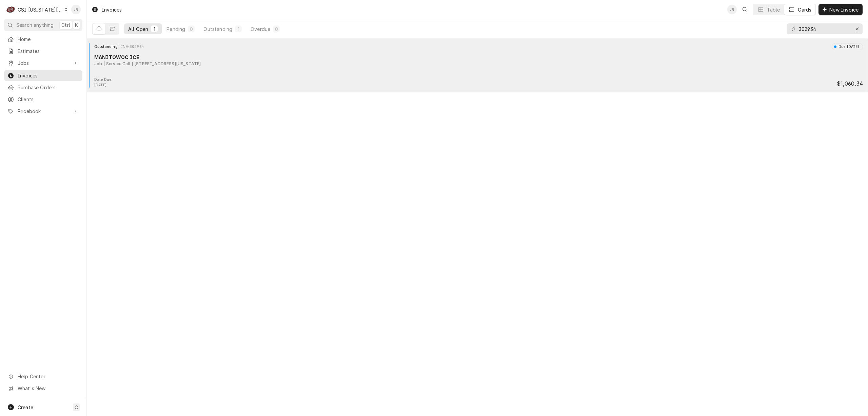
click at [155, 56] on div "MANITOWOC ICE" at bounding box center [478, 57] width 769 height 7
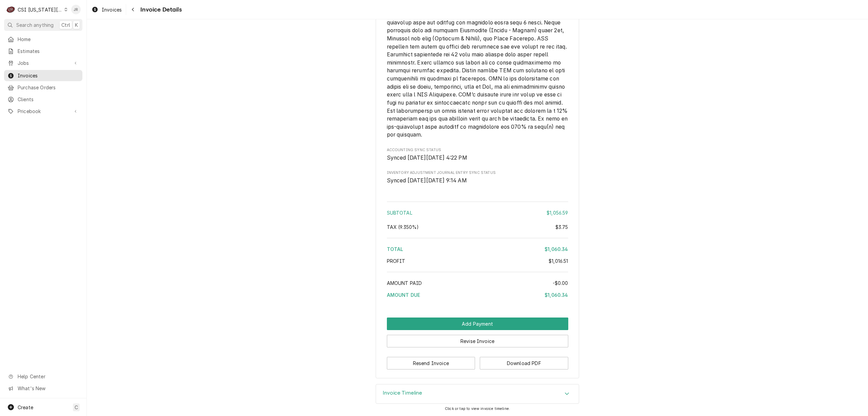
scroll to position [1213, 0]
click at [452, 360] on button "Resend Invoice" at bounding box center [431, 363] width 89 height 13
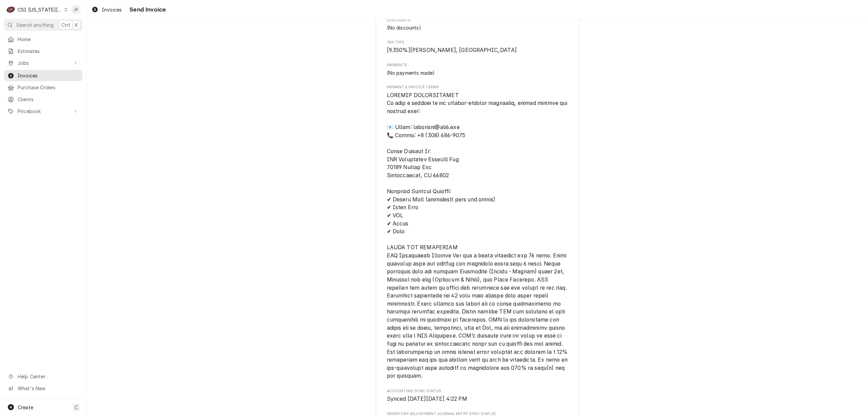
scroll to position [1213, 0]
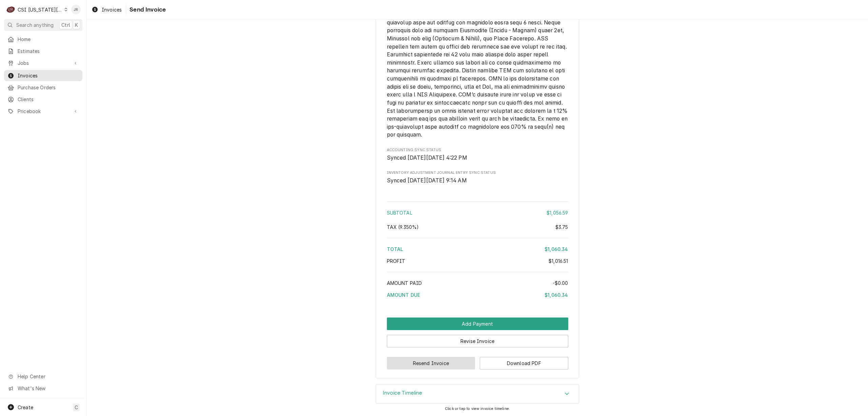
drag, startPoint x: 418, startPoint y: 392, endPoint x: 433, endPoint y: 364, distance: 32.6
click at [418, 388] on div "Invoice Timeline" at bounding box center [477, 393] width 203 height 19
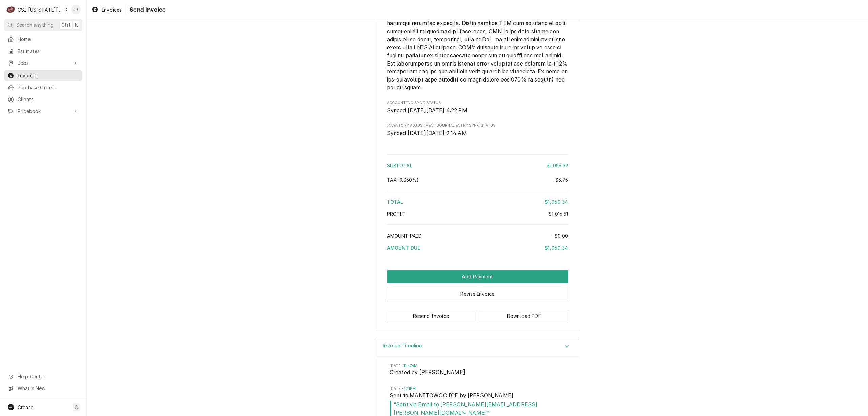
scroll to position [1276, 0]
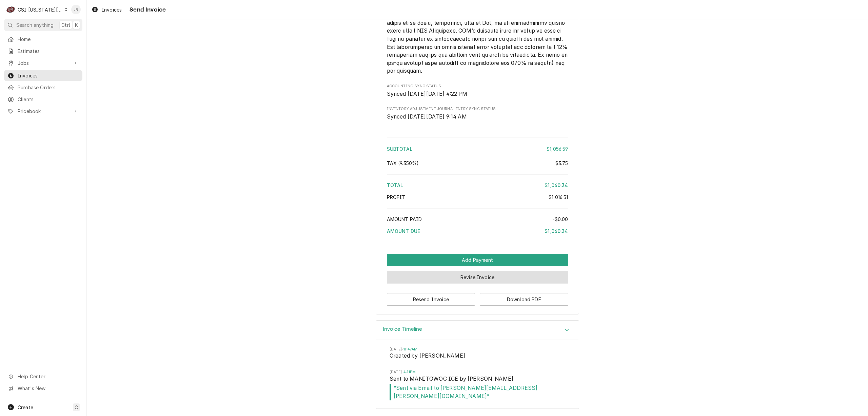
click at [453, 280] on button "Revise Invoice" at bounding box center [477, 277] width 181 height 13
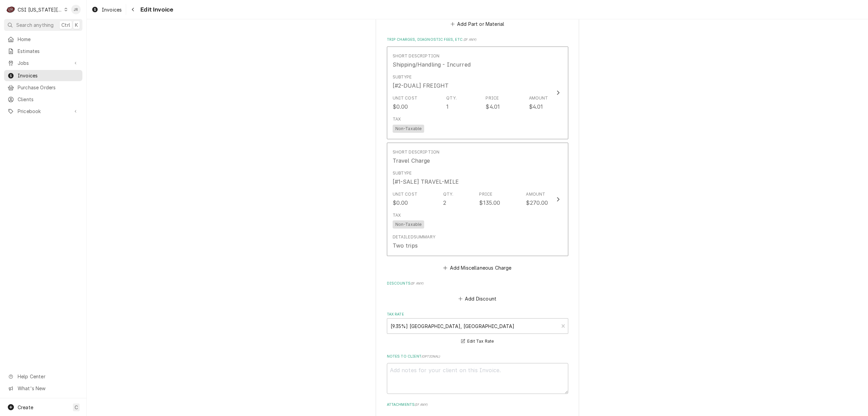
scroll to position [1221, 0]
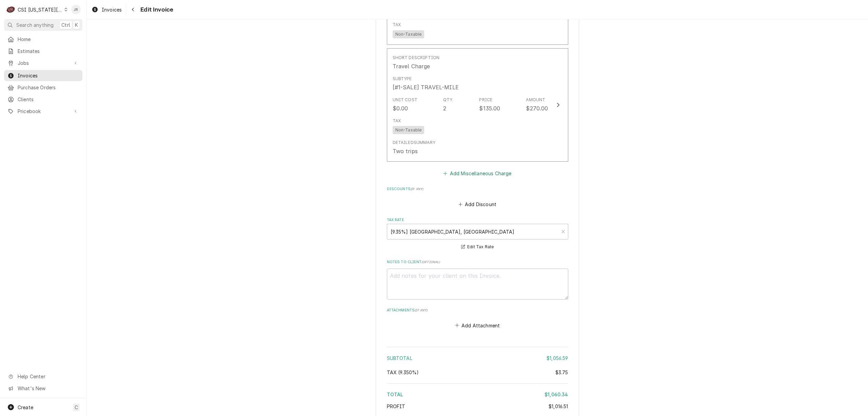
click at [464, 169] on button "Add Miscellaneous Charge" at bounding box center [477, 173] width 71 height 9
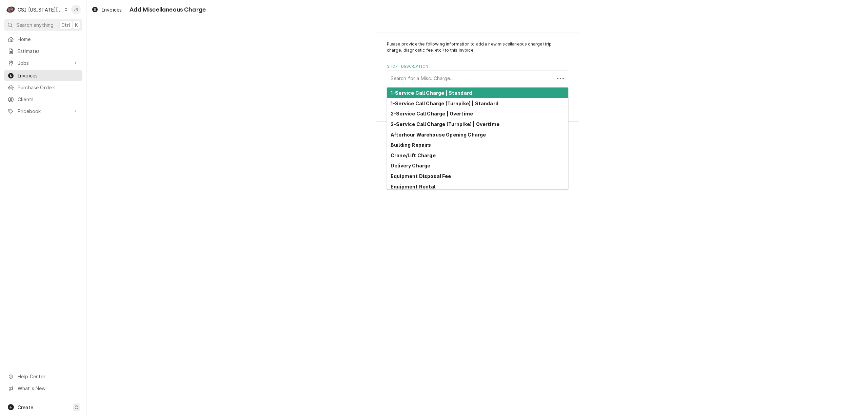
drag, startPoint x: 450, startPoint y: 76, endPoint x: 470, endPoint y: 82, distance: 20.4
click at [450, 77] on div "Short Description" at bounding box center [471, 78] width 160 height 12
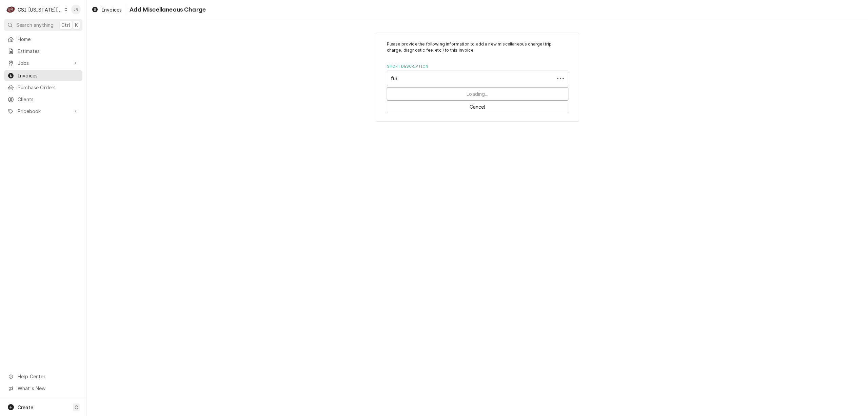
type input "fuel"
click at [467, 92] on div "Fuel Surcharge" at bounding box center [477, 93] width 181 height 11
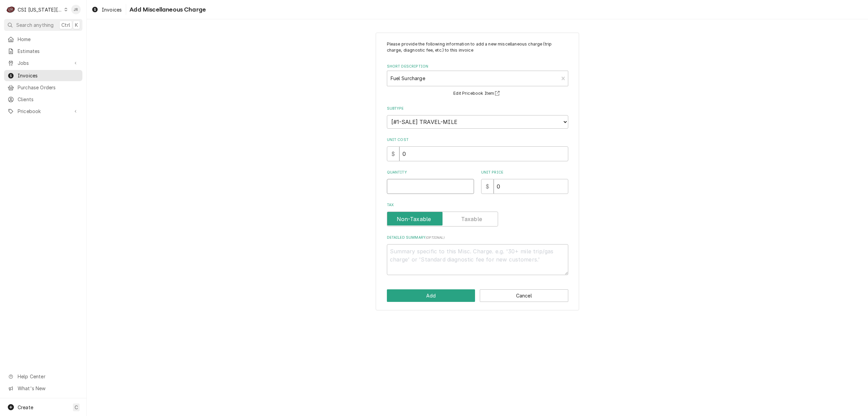
click at [413, 181] on input "Quantity" at bounding box center [430, 186] width 87 height 15
type textarea "x"
type input "1"
type textarea "x"
type input "1"
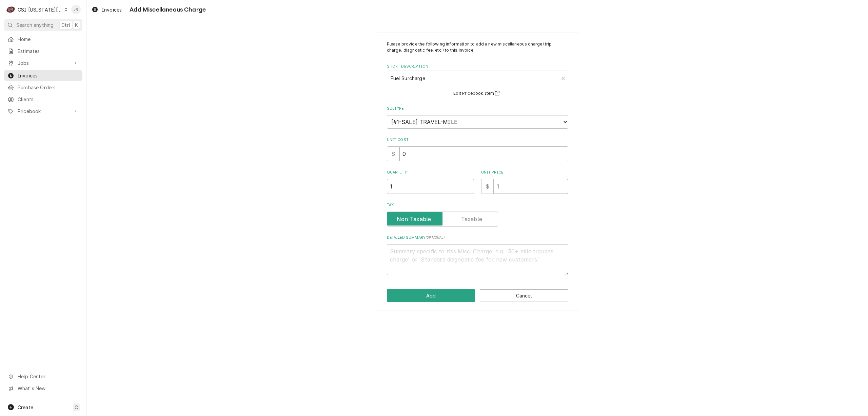
type textarea "x"
type input "12"
type textarea "x"
type input "12.5"
click at [425, 290] on button "Add" at bounding box center [431, 295] width 89 height 13
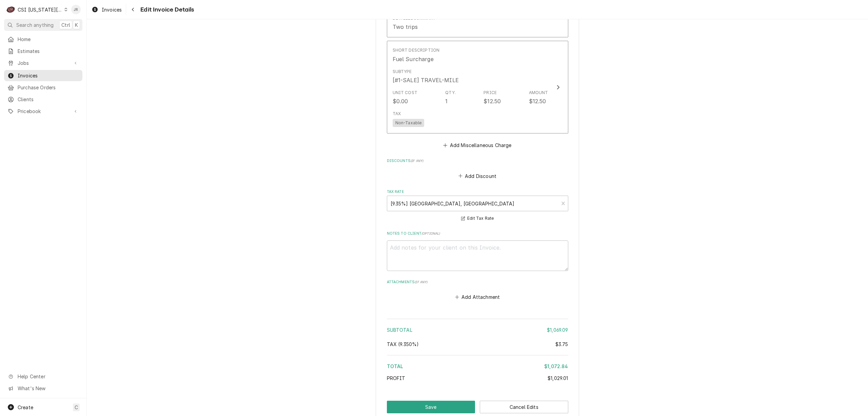
scroll to position [1382, 0]
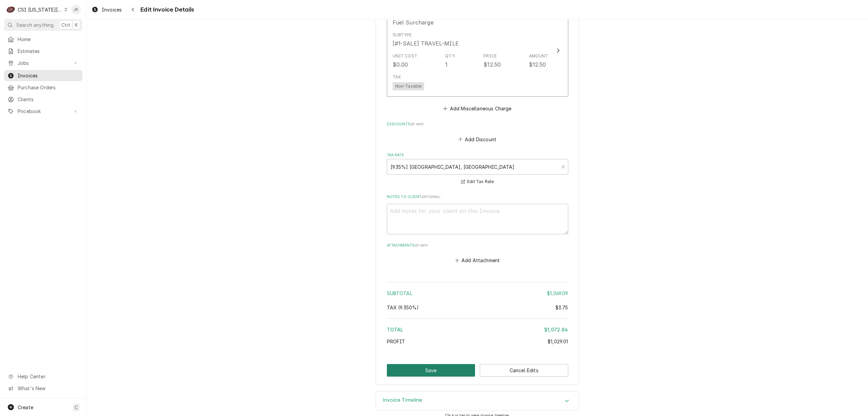
drag, startPoint x: 440, startPoint y: 355, endPoint x: 440, endPoint y: 359, distance: 4.1
click at [440, 364] on button "Save" at bounding box center [431, 370] width 89 height 13
type textarea "x"
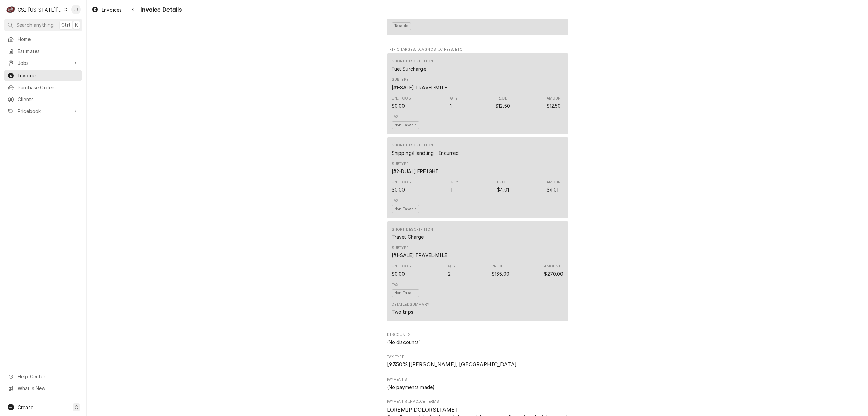
scroll to position [483, 0]
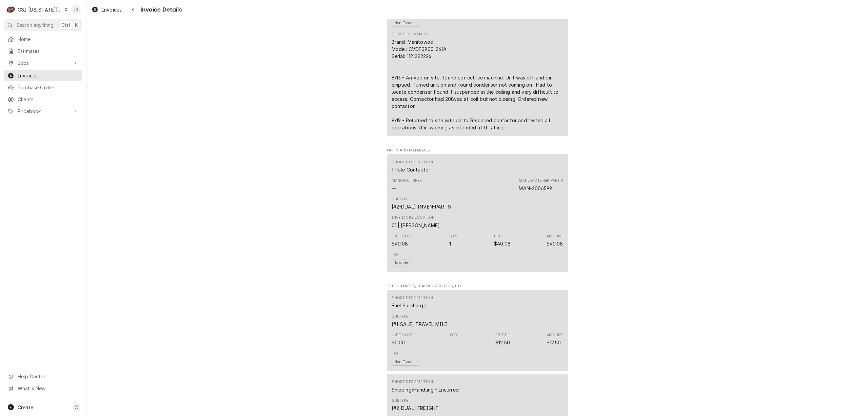
click at [24, 79] on div "Home Estimates Jobs Jobs Job Series Invoices Purchase Orders Clients Pricebook …" at bounding box center [43, 76] width 87 height 84
click at [24, 75] on span "Invoices" at bounding box center [48, 75] width 61 height 7
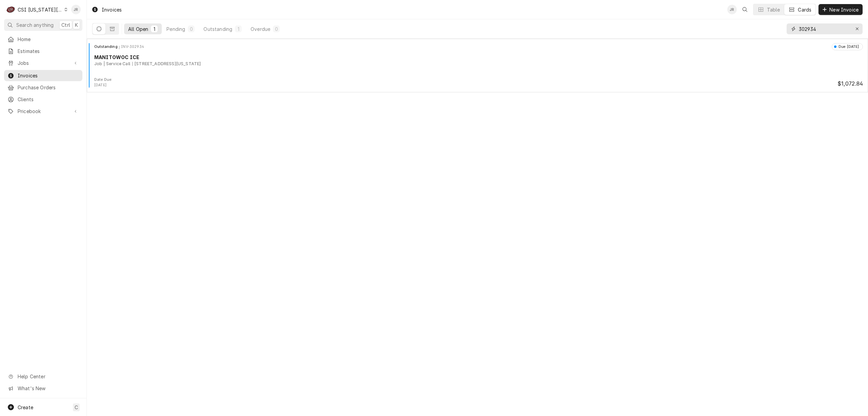
click at [808, 29] on input "302934" at bounding box center [824, 28] width 51 height 11
type input "302857"
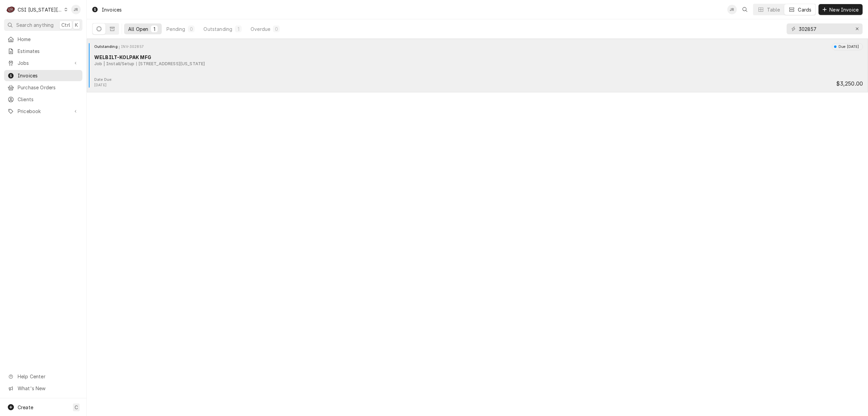
click at [153, 72] on div "Outstanding INV-302857 Due [DATE] WELBILT-KOLPAK MFG Job | Install/Setup [STREE…" at bounding box center [478, 60] width 776 height 34
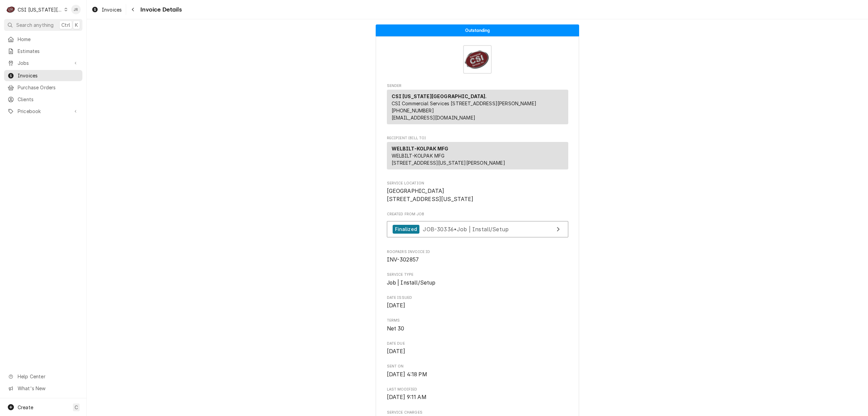
click at [408, 263] on span "INV-302857" at bounding box center [403, 259] width 32 height 6
copy span "302857"
click at [392, 163] on span "WELBILT-KOLPAK MFG 2915 Tennessee Ave N Parsons, TN 38363" at bounding box center [449, 159] width 114 height 13
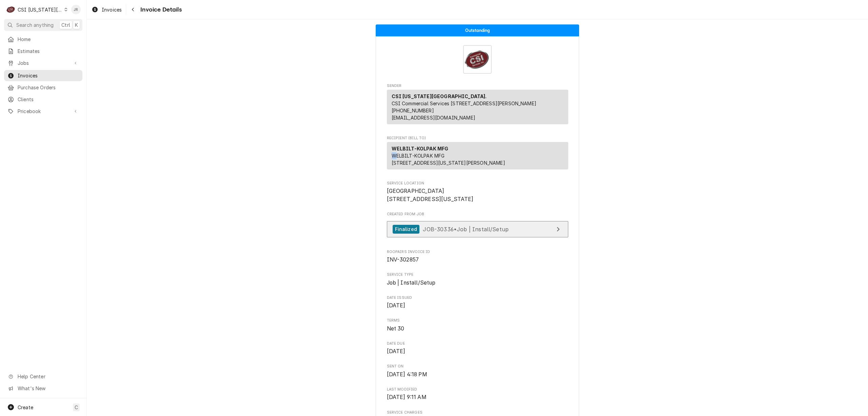
drag, startPoint x: 444, startPoint y: 221, endPoint x: 416, endPoint y: 245, distance: 37.4
click at [387, 203] on span "University Health Lakewood Medical Center 7900 Lees Summit Road Kansas City, MO…" at bounding box center [477, 195] width 181 height 16
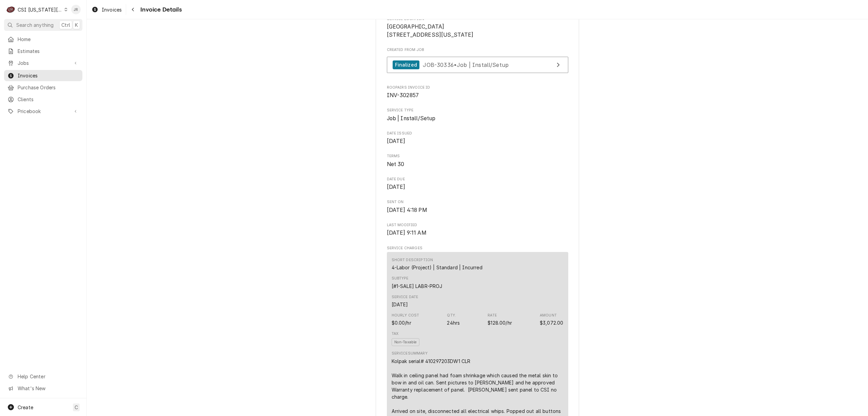
scroll to position [226, 0]
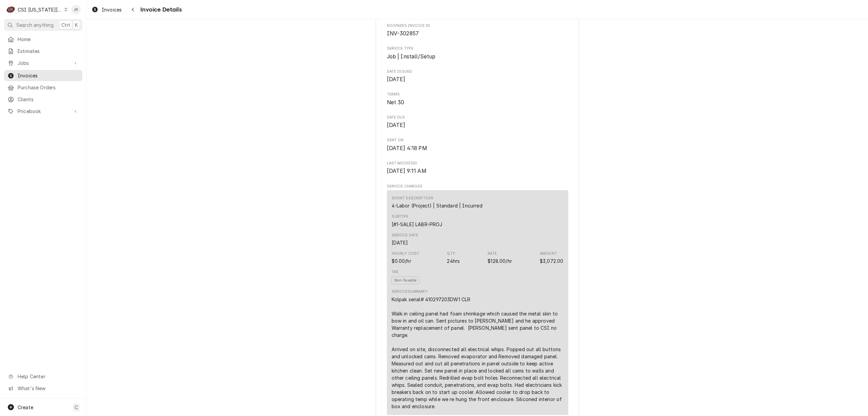
click at [438, 321] on div "Kolpak serial# 410297203DW1 CLR Walk in ceiling panel had foam shrinkage which …" at bounding box center [478, 352] width 172 height 114
copy div "410297203DW1"
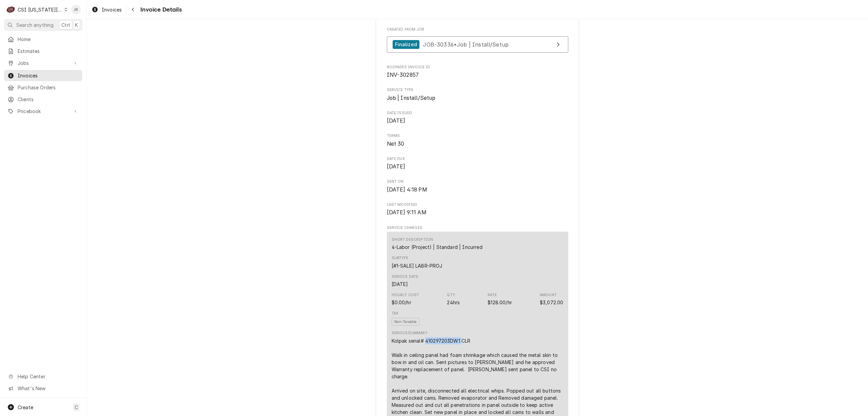
scroll to position [136, 0]
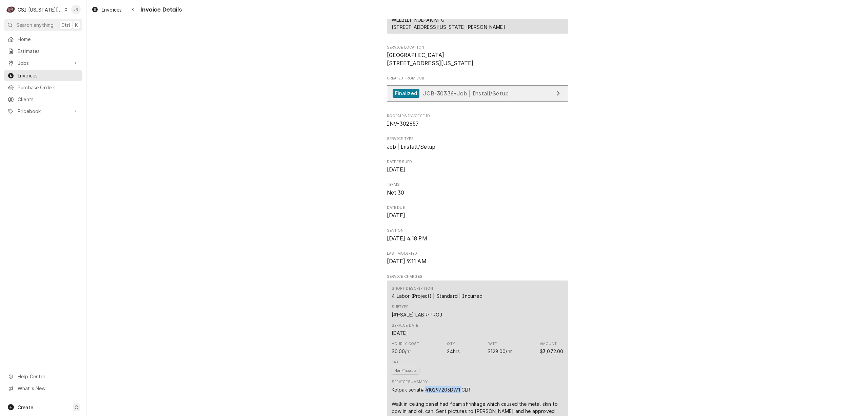
click at [532, 102] on link "Finalized JOB-30336 • Job | Install/Setup" at bounding box center [477, 93] width 181 height 17
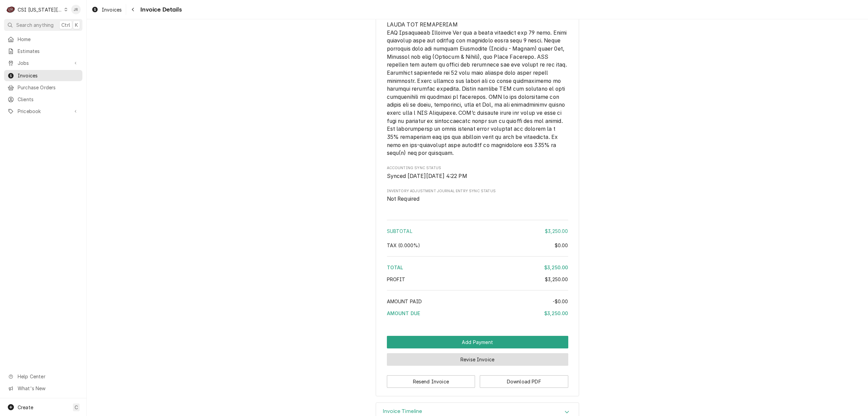
scroll to position [1148, 0]
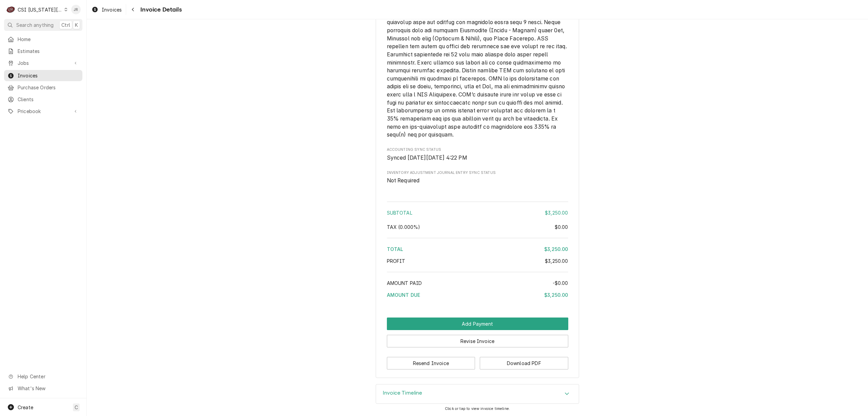
click at [386, 384] on div "Invoice Timeline" at bounding box center [477, 393] width 203 height 19
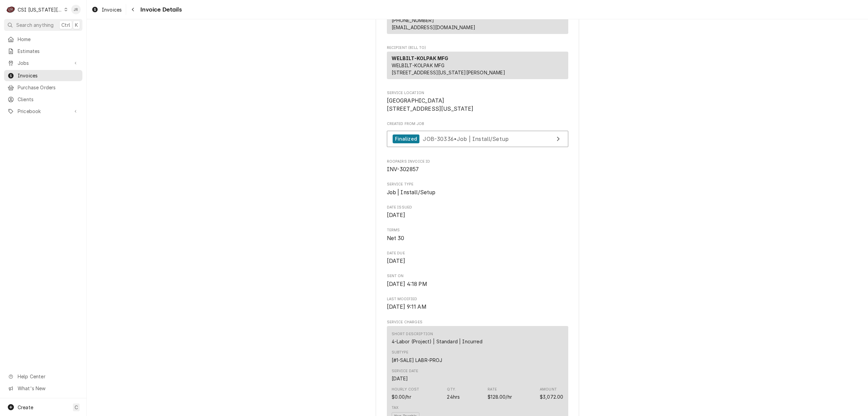
scroll to position [0, 0]
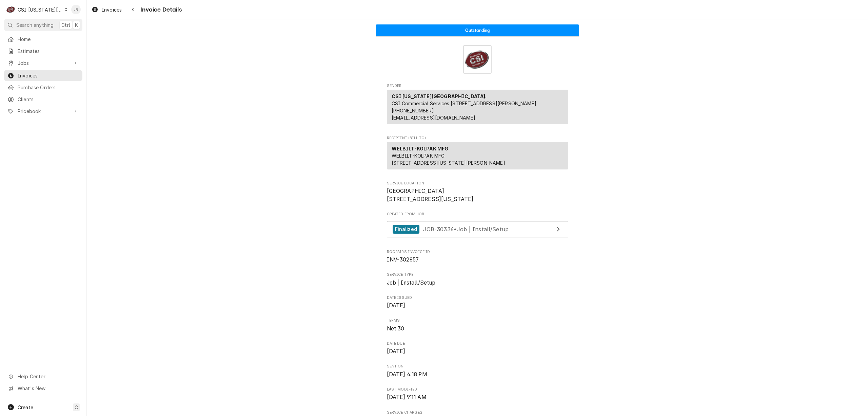
click at [403, 263] on span "INV-302857" at bounding box center [403, 259] width 32 height 6
copy span "302857"
click at [13, 73] on icon "Dynamic Content Wrapper" at bounding box center [10, 75] width 5 height 5
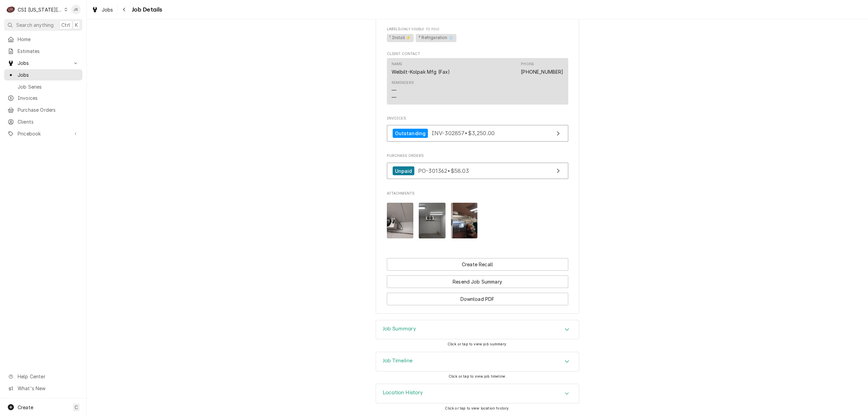
scroll to position [714, 0]
drag, startPoint x: 483, startPoint y: 319, endPoint x: 486, endPoint y: 324, distance: 6.1
click at [483, 320] on div "Completed and Invoiced WELBILT-KOLPAK MFG University Health Lakewood Medical Ce…" at bounding box center [478, 217] width 782 height 396
click at [488, 327] on div "Job Summary" at bounding box center [477, 329] width 203 height 19
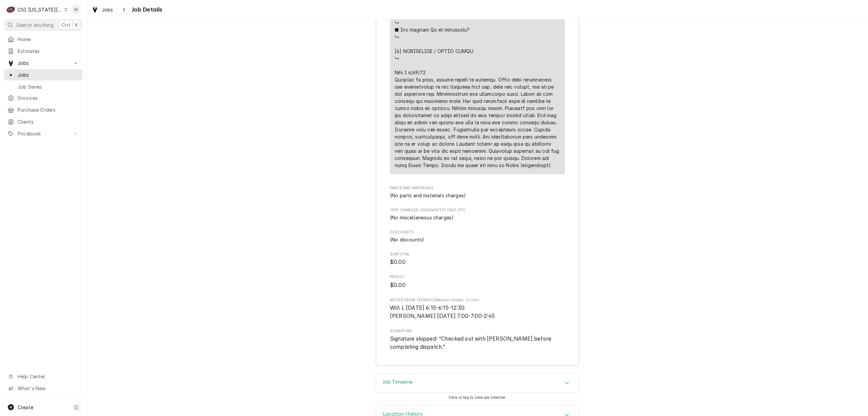
scroll to position [1468, 0]
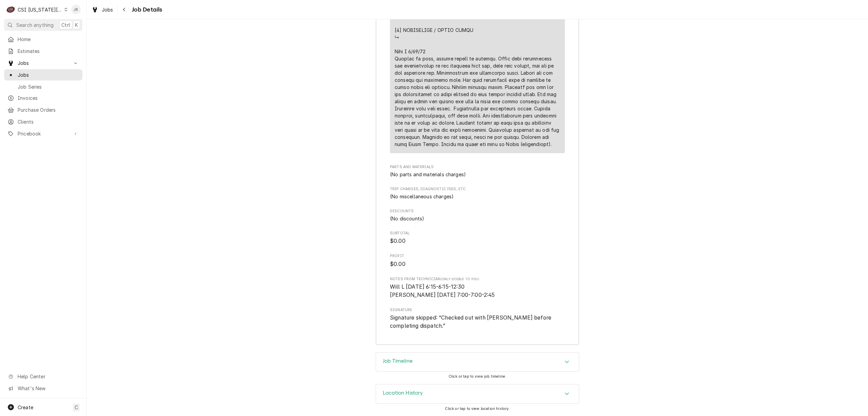
click at [406, 360] on h3 "Job Timeline" at bounding box center [398, 361] width 30 height 6
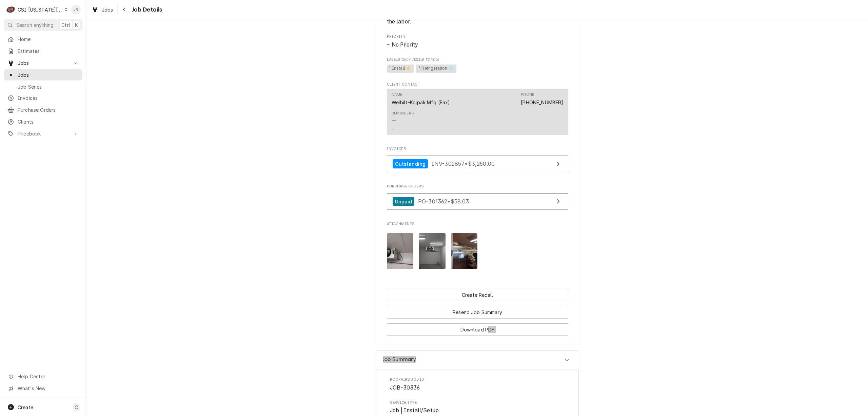
scroll to position [629, 0]
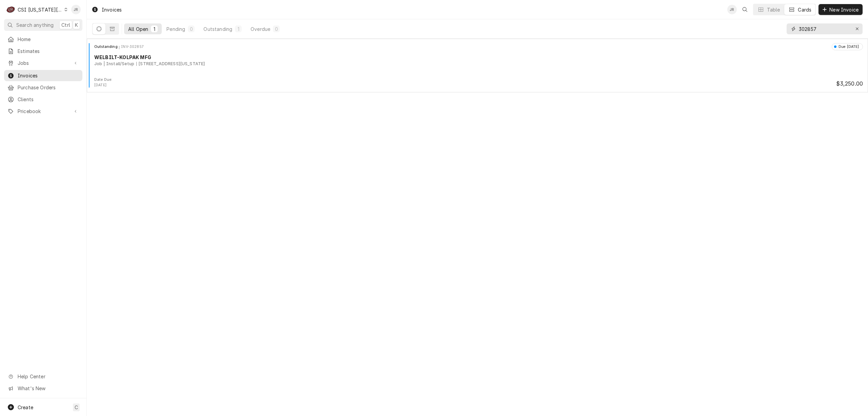
click at [818, 29] on input "302857" at bounding box center [824, 28] width 51 height 11
type input "302763"
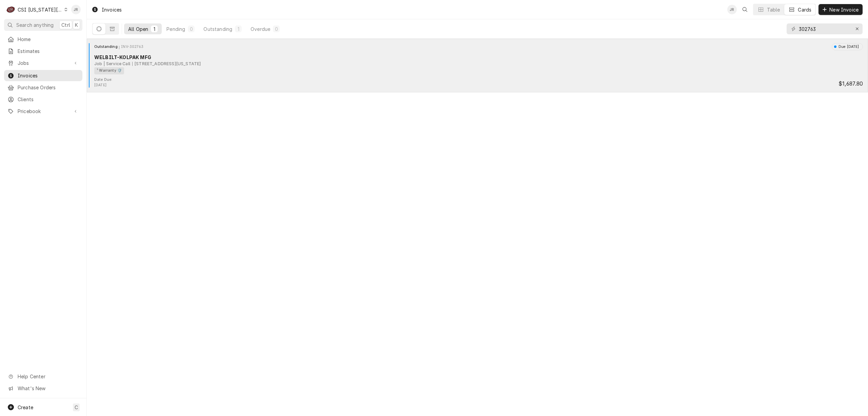
click at [208, 60] on div "WELBILT-KOLPAK MFG" at bounding box center [478, 57] width 769 height 7
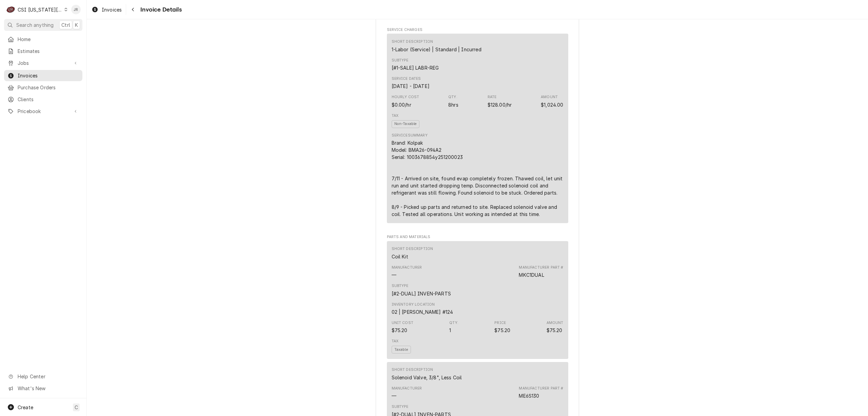
scroll to position [181, 0]
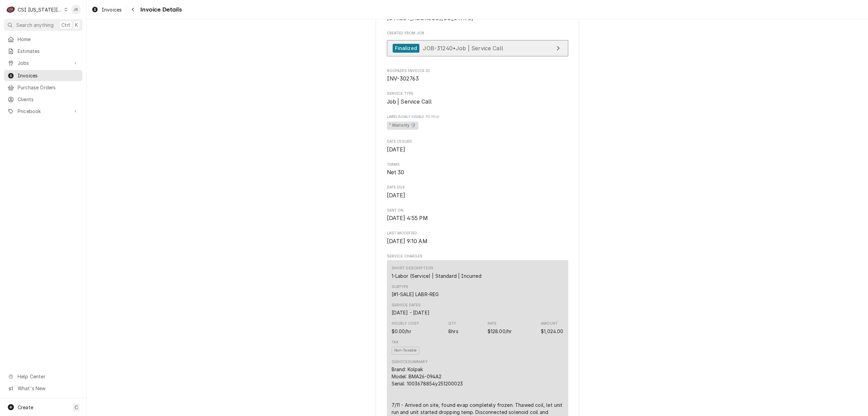
click at [424, 51] on span "JOB-31240 • Job | Service Call" at bounding box center [463, 47] width 80 height 7
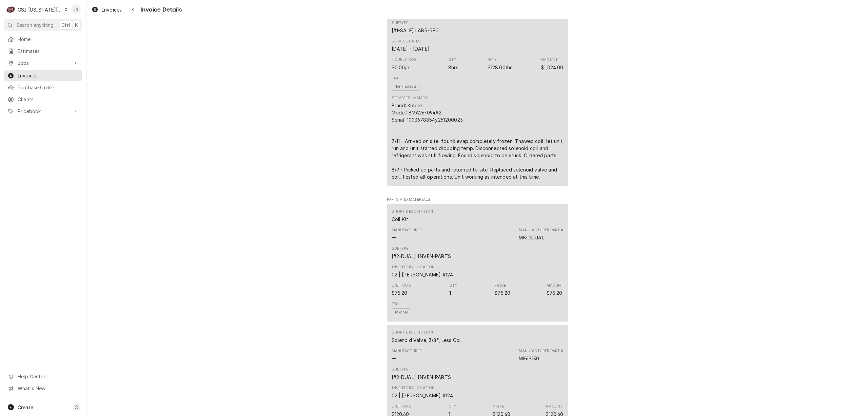
scroll to position [452, 0]
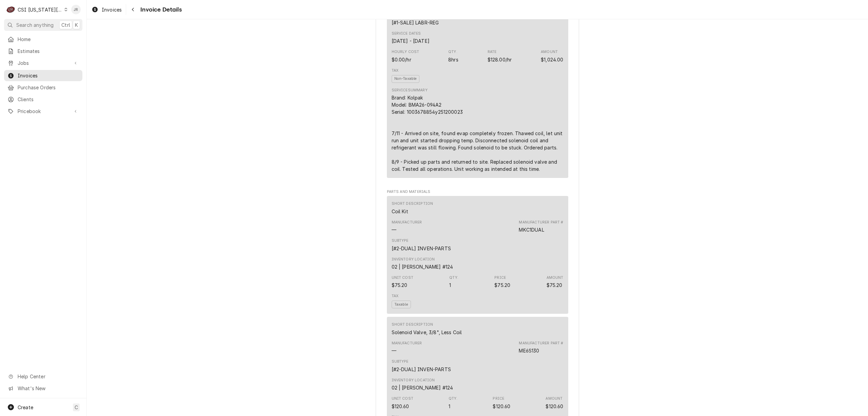
drag, startPoint x: 277, startPoint y: 214, endPoint x: 277, endPoint y: 206, distance: 8.1
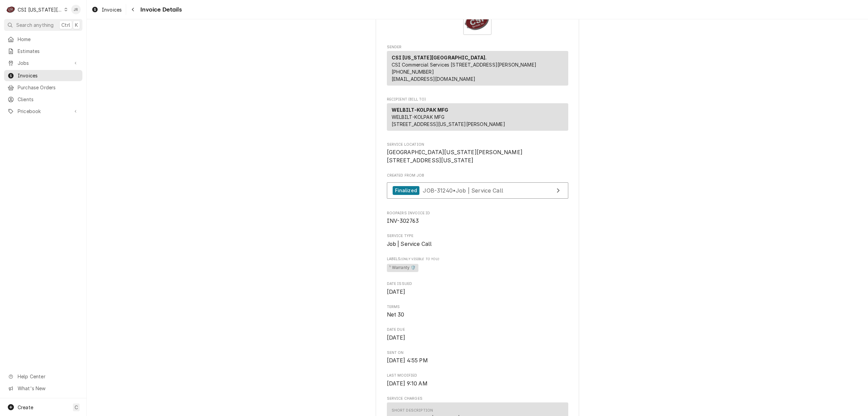
scroll to position [0, 0]
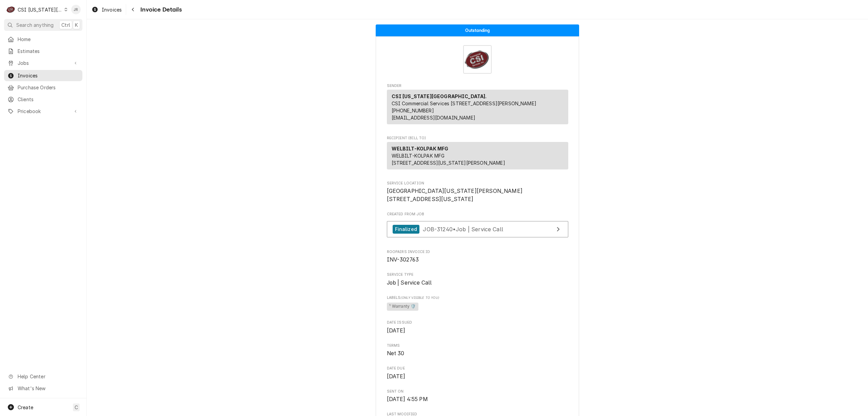
click at [387, 202] on span "[GEOGRAPHIC_DATA][US_STATE][PERSON_NAME] [STREET_ADDRESS][US_STATE]" at bounding box center [455, 195] width 136 height 15
drag, startPoint x: 383, startPoint y: 212, endPoint x: 439, endPoint y: 219, distance: 56.4
copy span "1101 Mississippi St Lawrence, KS 66044"
click at [74, 8] on div "Jessica Rentfro's Avatar" at bounding box center [75, 9] width 9 height 9
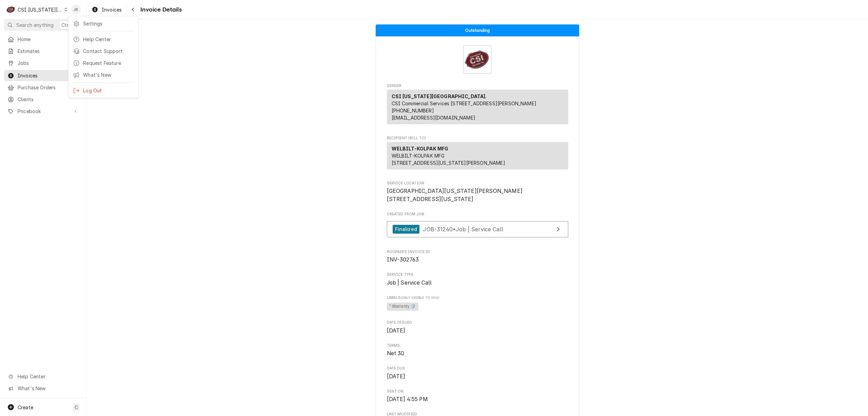
drag, startPoint x: 98, startPoint y: 88, endPoint x: 95, endPoint y: 85, distance: 4.6
click at [96, 87] on div "Log Out" at bounding box center [108, 90] width 51 height 7
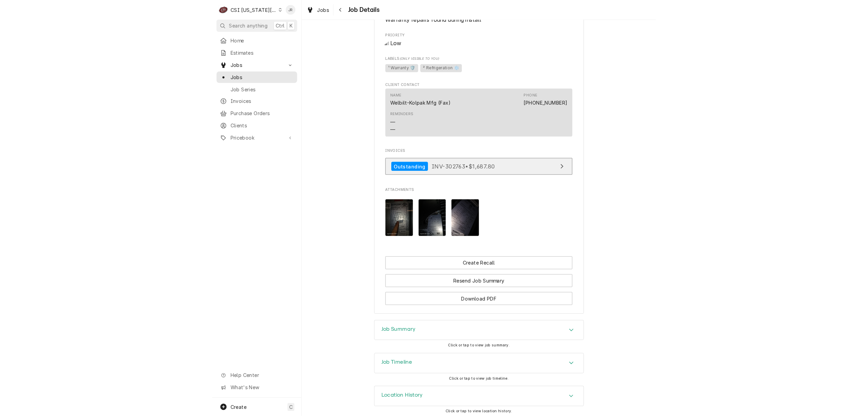
scroll to position [657, 0]
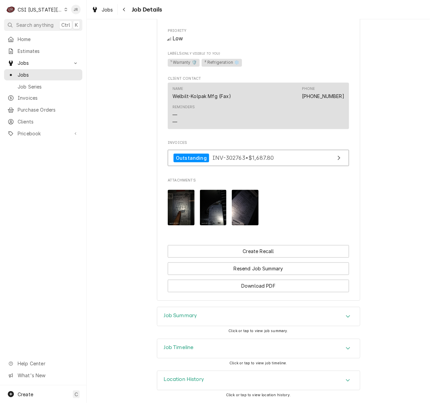
click at [243, 209] on img "Attachments" at bounding box center [245, 208] width 27 height 36
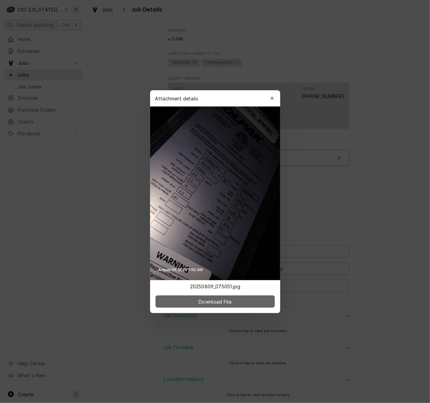
click at [241, 300] on button "Download File" at bounding box center [215, 301] width 119 height 12
click at [271, 94] on button "button" at bounding box center [272, 98] width 11 height 11
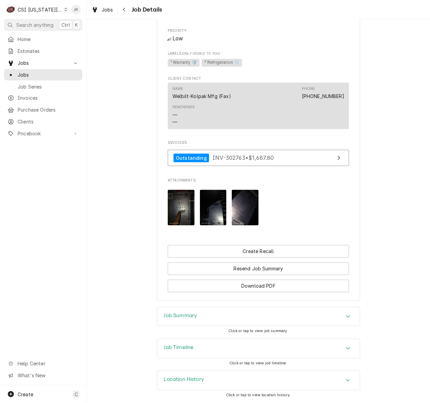
click at [212, 212] on img "Attachments" at bounding box center [213, 208] width 27 height 36
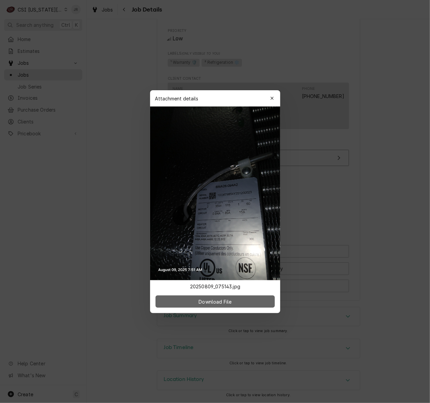
drag, startPoint x: 235, startPoint y: 293, endPoint x: 237, endPoint y: 298, distance: 4.9
click at [237, 298] on div "Download File" at bounding box center [215, 301] width 130 height 23
click at [235, 301] on button "Download File" at bounding box center [215, 301] width 119 height 12
click at [272, 96] on icon "button" at bounding box center [272, 98] width 4 height 5
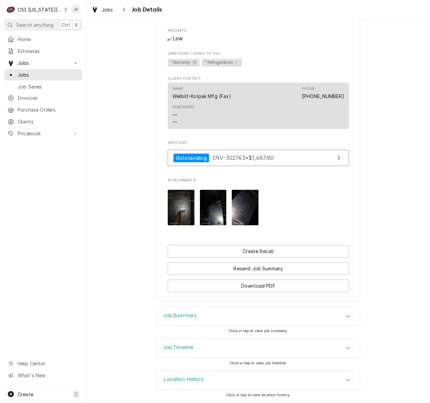
click at [255, 197] on div "Attachments" at bounding box center [258, 208] width 181 height 46
click at [245, 197] on img "Attachments" at bounding box center [245, 208] width 27 height 36
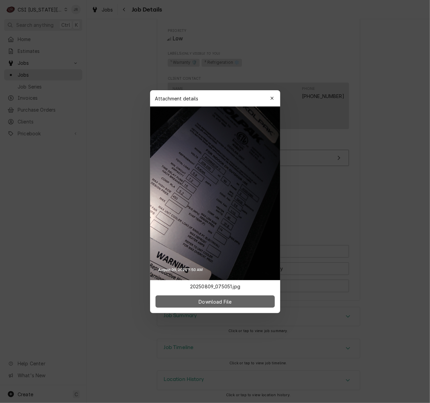
click at [233, 297] on button "Download File" at bounding box center [215, 301] width 119 height 12
click at [271, 96] on icon "button" at bounding box center [272, 98] width 4 height 5
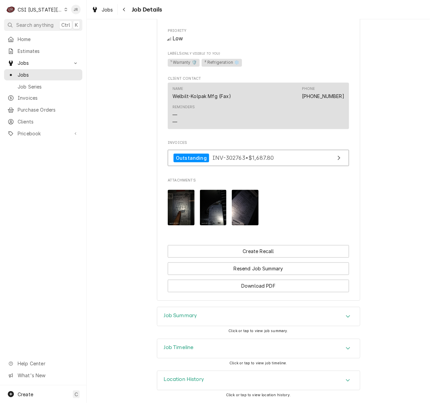
click at [48, 147] on div "Home Estimates Jobs Jobs Job Series Invoices Purchase Orders Clients Pricebook …" at bounding box center [43, 210] width 87 height 352
click at [232, 204] on img "Attachments" at bounding box center [245, 208] width 27 height 36
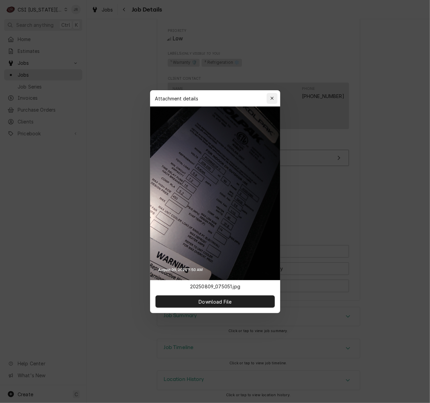
click at [276, 94] on button "button" at bounding box center [272, 98] width 11 height 11
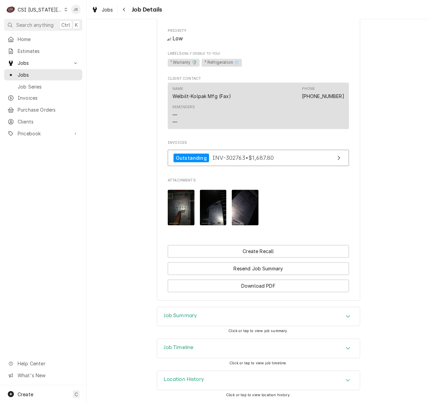
click at [175, 206] on img "Attachments" at bounding box center [181, 208] width 27 height 36
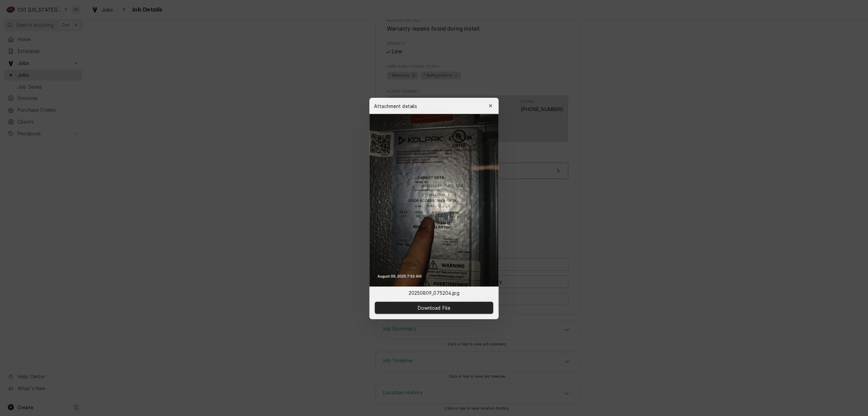
scroll to position [645, 0]
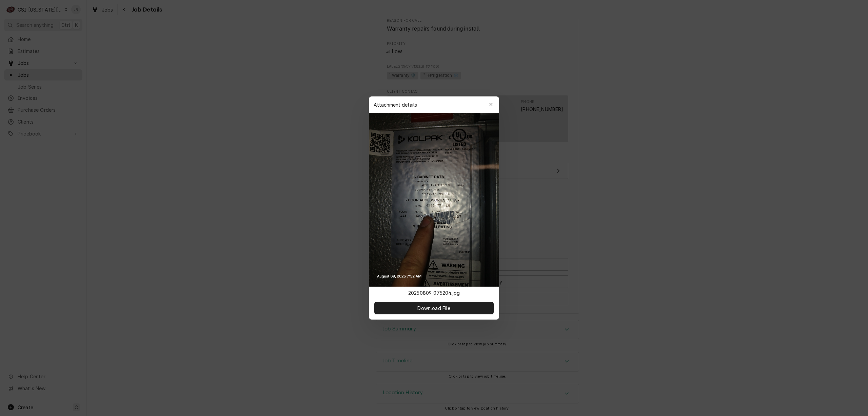
click at [492, 100] on button "button" at bounding box center [491, 104] width 11 height 11
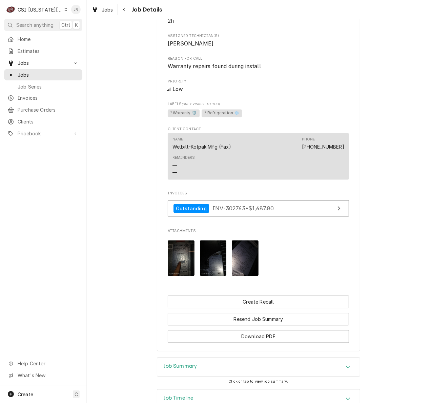
scroll to position [657, 0]
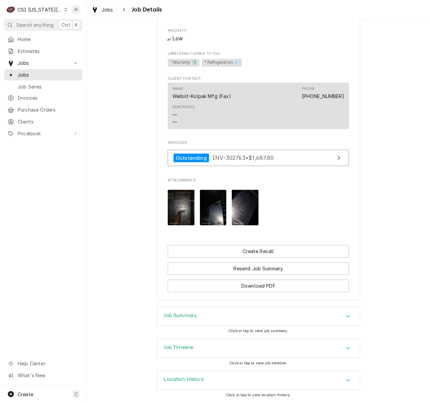
click at [218, 218] on img "Attachments" at bounding box center [213, 208] width 27 height 36
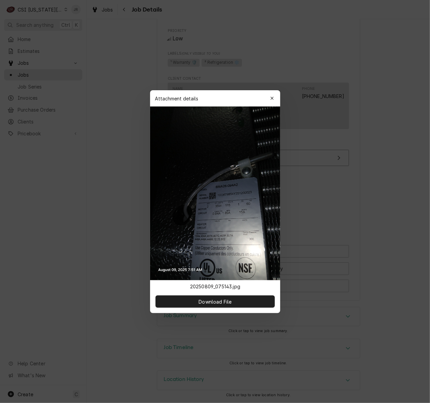
click at [235, 88] on div at bounding box center [215, 201] width 430 height 403
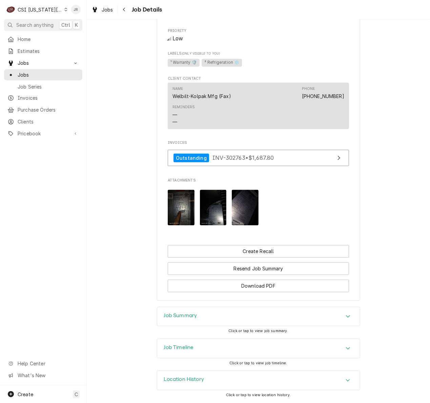
click at [181, 204] on img "Attachments" at bounding box center [181, 208] width 27 height 36
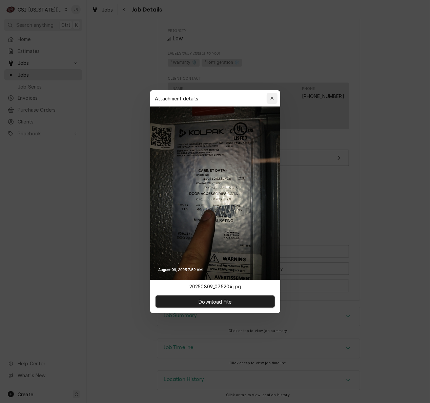
click at [268, 96] on button "button" at bounding box center [272, 98] width 11 height 11
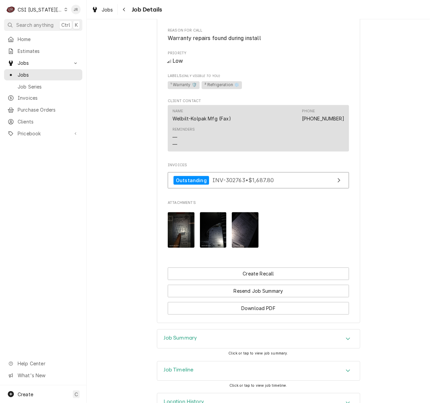
scroll to position [612, 0]
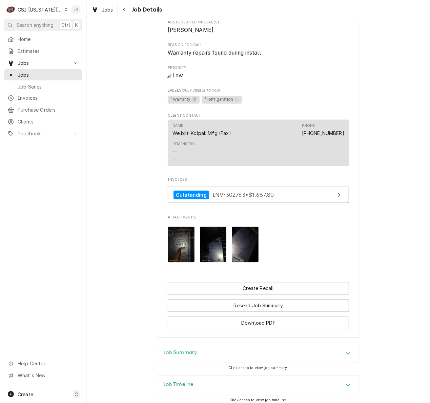
click at [75, 11] on div "Jessica Rentfro's Avatar" at bounding box center [75, 9] width 9 height 9
click at [93, 90] on div "Log Out" at bounding box center [108, 90] width 51 height 7
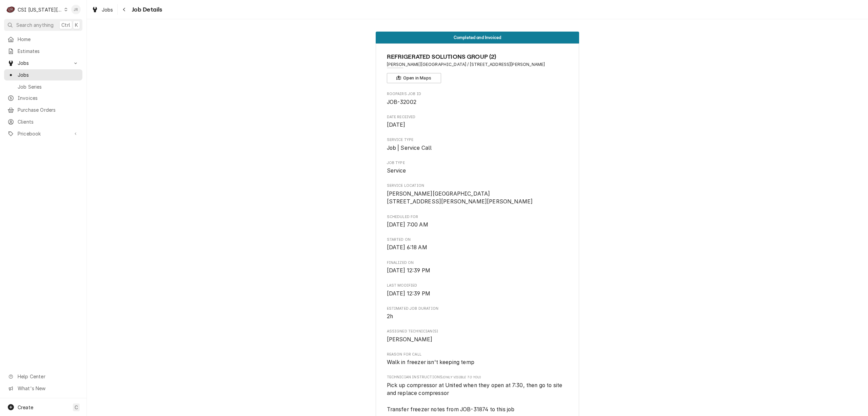
click at [78, 8] on div "Jessica Rentfro's Avatar" at bounding box center [75, 9] width 9 height 9
click at [96, 93] on div "Log Out" at bounding box center [103, 90] width 66 height 11
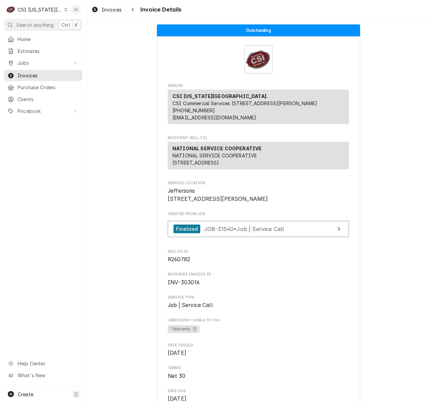
click at [77, 9] on div "Jessica Rentfro's Avatar" at bounding box center [75, 9] width 9 height 9
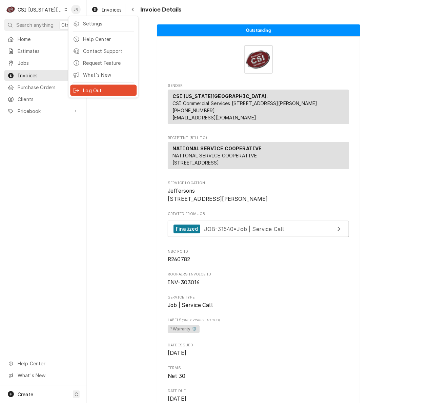
click at [94, 87] on div "Log Out" at bounding box center [104, 90] width 64 height 8
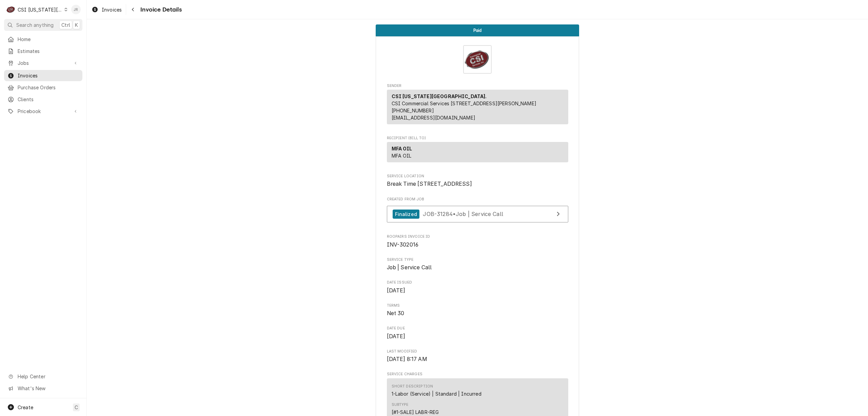
click at [80, 9] on div "Jessica Rentfro's Avatar" at bounding box center [75, 9] width 9 height 9
click at [88, 92] on div "Log Out" at bounding box center [104, 90] width 64 height 8
